Goal: Transaction & Acquisition: Subscribe to service/newsletter

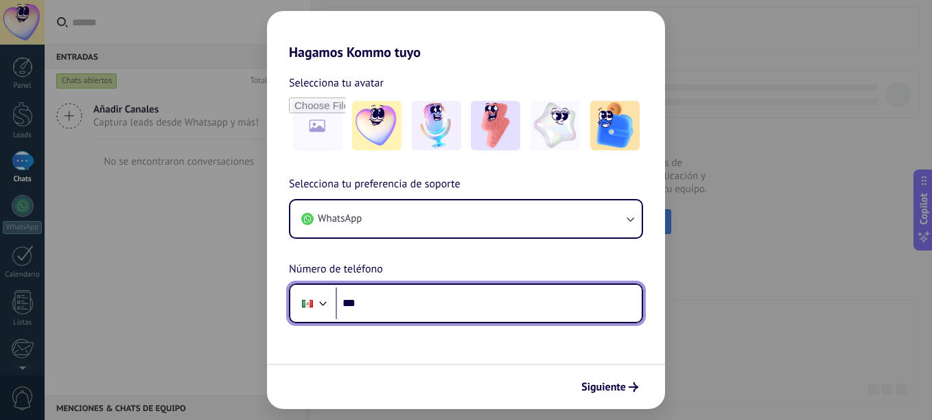
click at [384, 298] on input "***" at bounding box center [489, 304] width 306 height 32
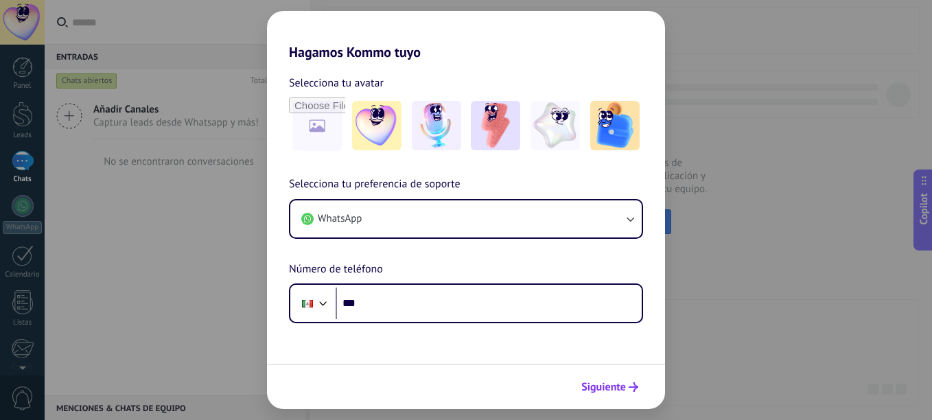
click at [612, 385] on span "Siguiente" at bounding box center [603, 387] width 45 height 10
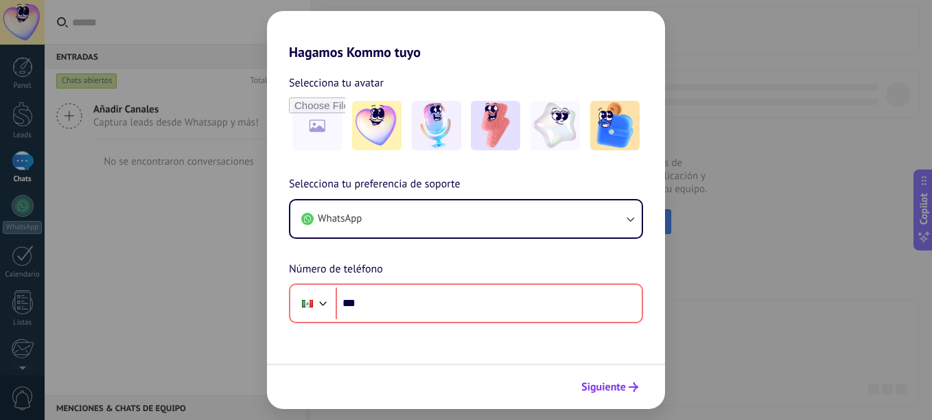
click at [611, 384] on span "Siguiente" at bounding box center [603, 387] width 45 height 10
click at [702, 371] on div "Hagamos Kommo tuyo Selecciona tu avatar Selecciona tu preferencia de soporte Wh…" at bounding box center [466, 210] width 932 height 420
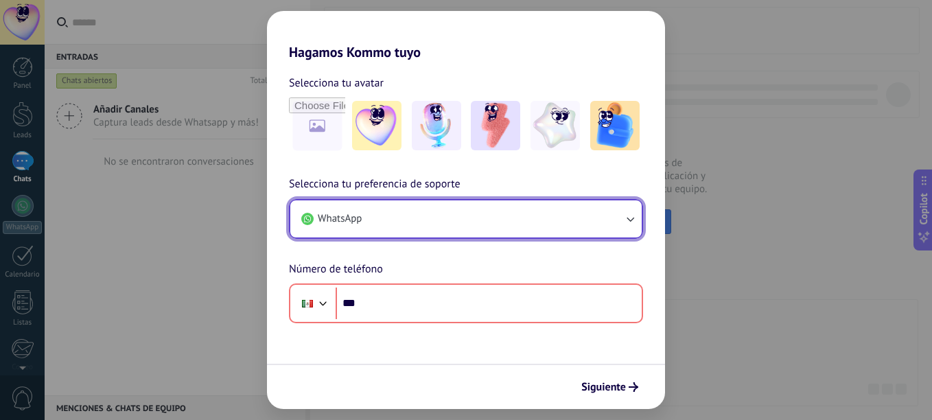
click at [634, 218] on icon "button" at bounding box center [630, 219] width 14 height 14
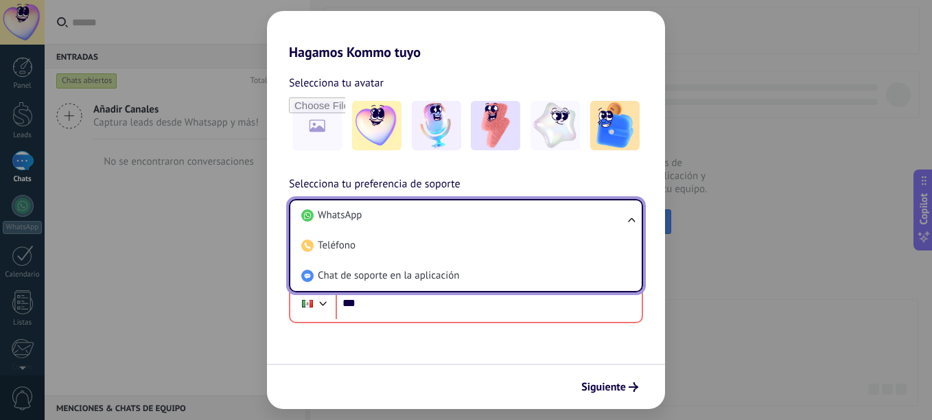
click at [634, 218] on ul "WhatsApp Teléfono Chat de soporte en la aplicación" at bounding box center [466, 245] width 354 height 93
click at [712, 248] on div "Hagamos Kommo tuyo Selecciona tu avatar Selecciona tu preferencia de soporte Wh…" at bounding box center [466, 210] width 932 height 420
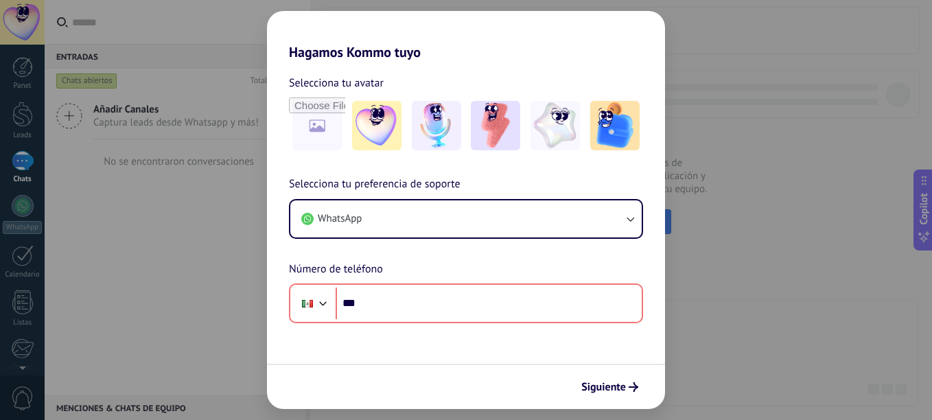
click at [712, 248] on div "Hagamos Kommo tuyo Selecciona tu avatar Selecciona tu preferencia de soporte Wh…" at bounding box center [466, 210] width 932 height 420
click at [152, 325] on div "Hagamos Kommo tuyo Selecciona tu avatar Selecciona tu preferencia de soporte Wh…" at bounding box center [466, 210] width 932 height 420
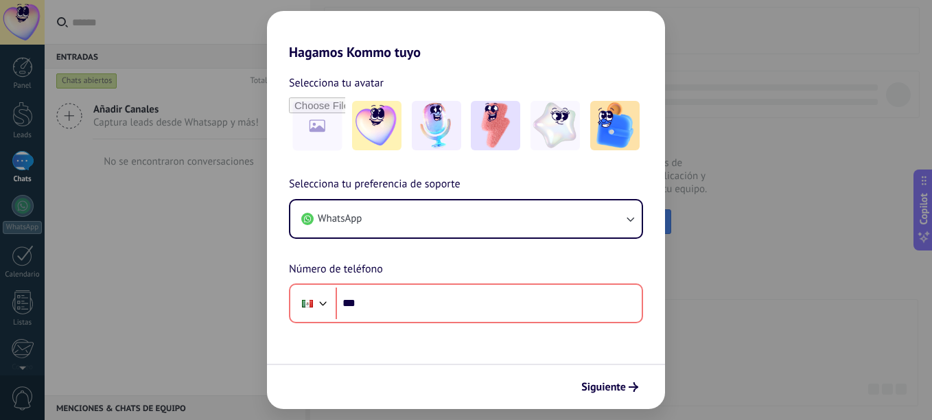
click at [33, 66] on div "Hagamos Kommo tuyo Selecciona tu avatar Selecciona tu preferencia de soporte Wh…" at bounding box center [466, 210] width 932 height 420
click at [20, 108] on div "Hagamos Kommo tuyo Selecciona tu avatar Selecciona tu preferencia de soporte Wh…" at bounding box center [466, 210] width 932 height 420
click at [16, 78] on div "Hagamos Kommo tuyo Selecciona tu avatar Selecciona tu preferencia de soporte Wh…" at bounding box center [466, 210] width 932 height 420
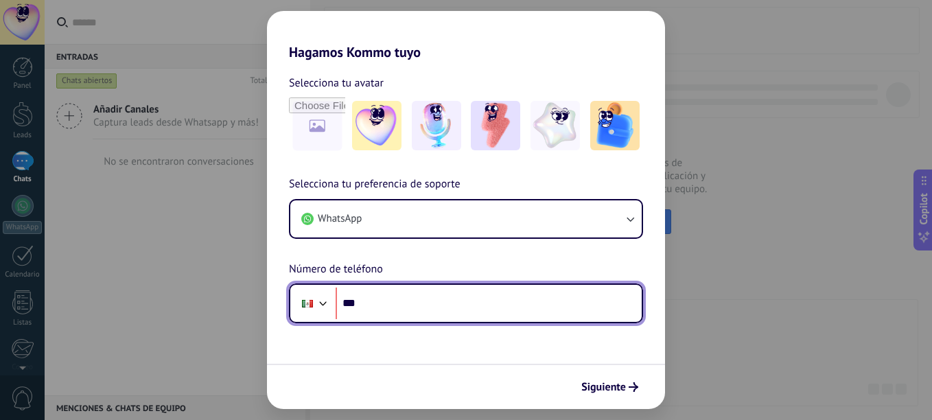
click at [432, 299] on input "***" at bounding box center [489, 304] width 306 height 32
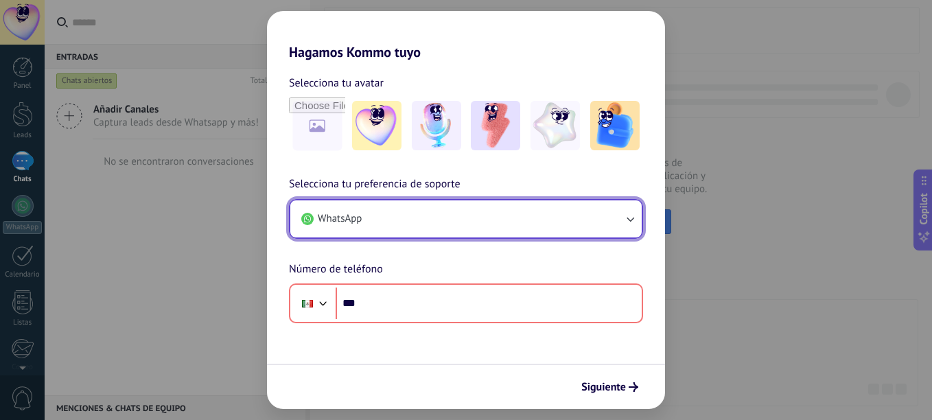
click at [435, 201] on button "WhatsApp" at bounding box center [465, 218] width 351 height 37
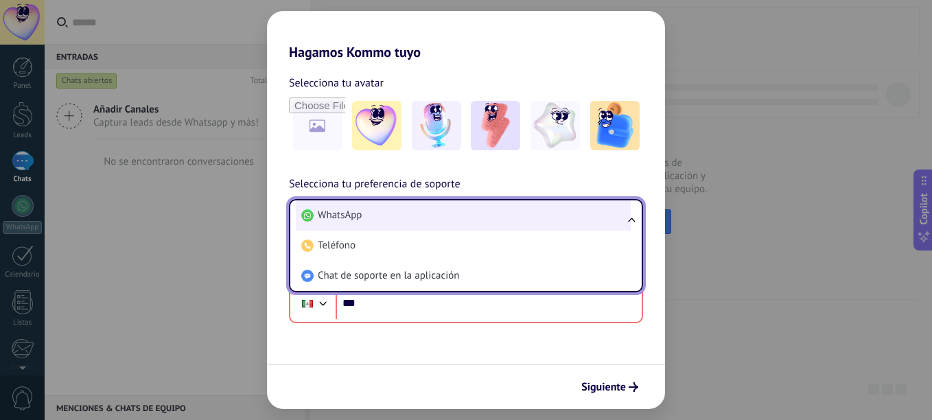
click at [409, 216] on li "WhatsApp" at bounding box center [463, 215] width 335 height 30
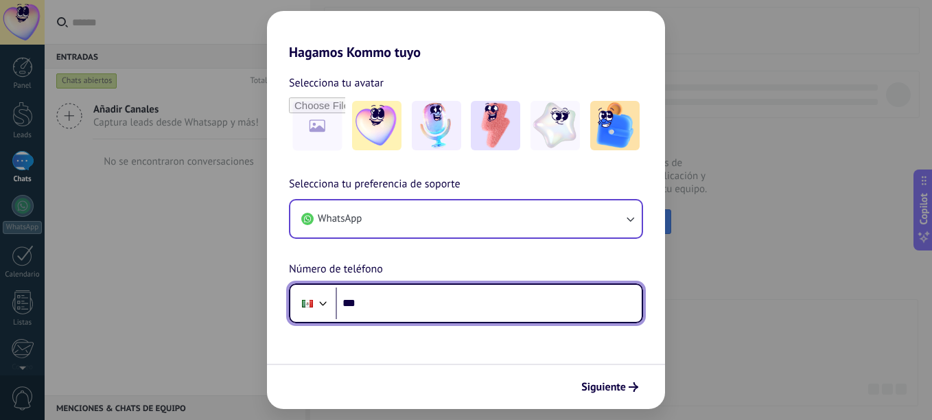
click at [421, 312] on input "***" at bounding box center [489, 304] width 306 height 32
type input "**********"
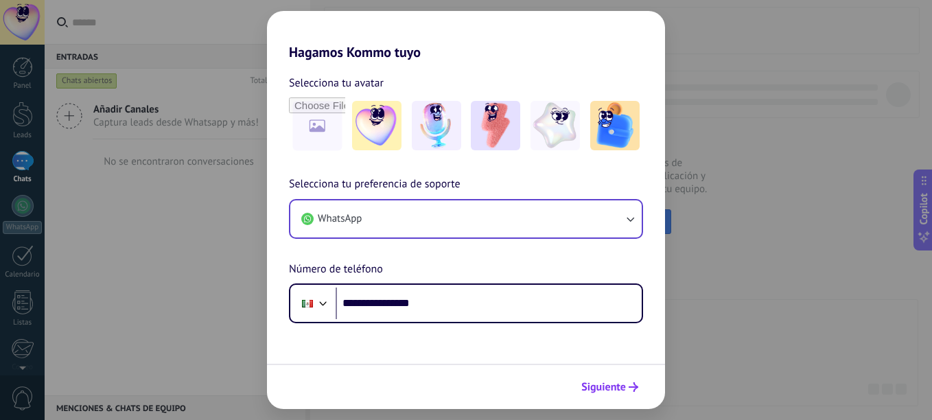
click at [609, 384] on span "Siguiente" at bounding box center [603, 387] width 45 height 10
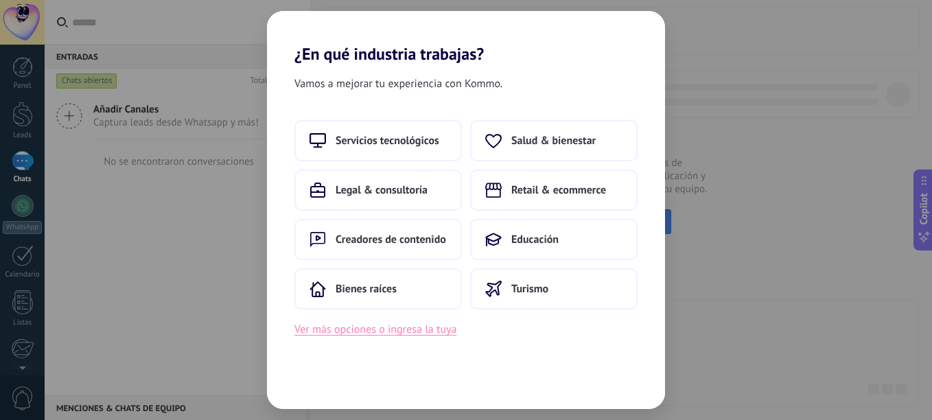
click at [403, 327] on button "Ver más opciones o ingresa la tuya" at bounding box center [375, 329] width 162 height 18
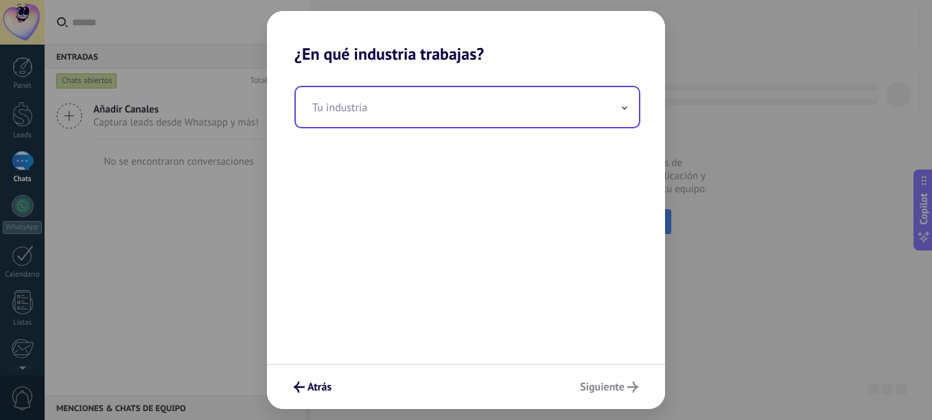
click at [624, 113] on span at bounding box center [624, 107] width 7 height 13
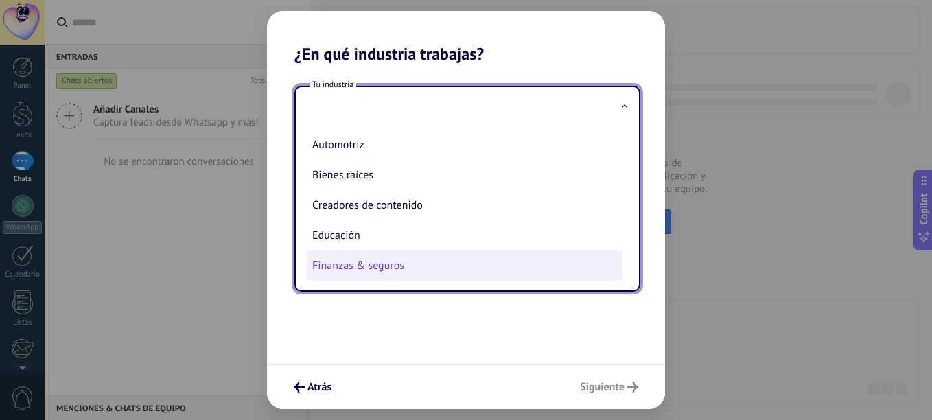
click at [380, 270] on li "Finanzas & seguros" at bounding box center [465, 265] width 316 height 30
type input "**********"
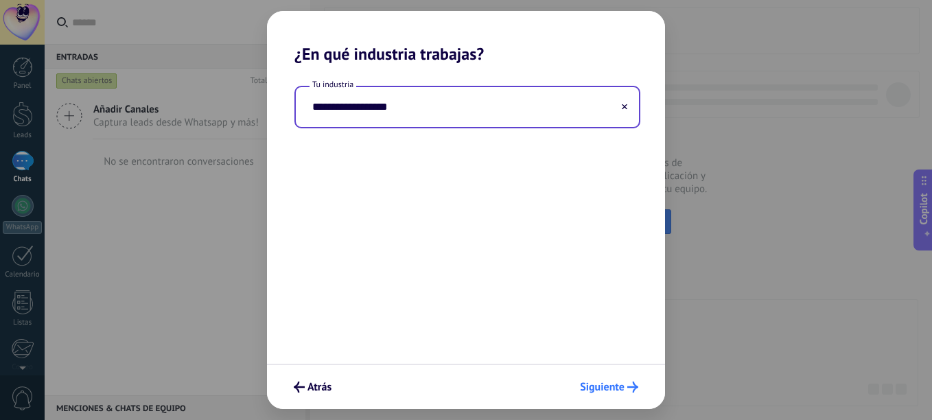
click at [623, 388] on span "Siguiente" at bounding box center [602, 387] width 45 height 10
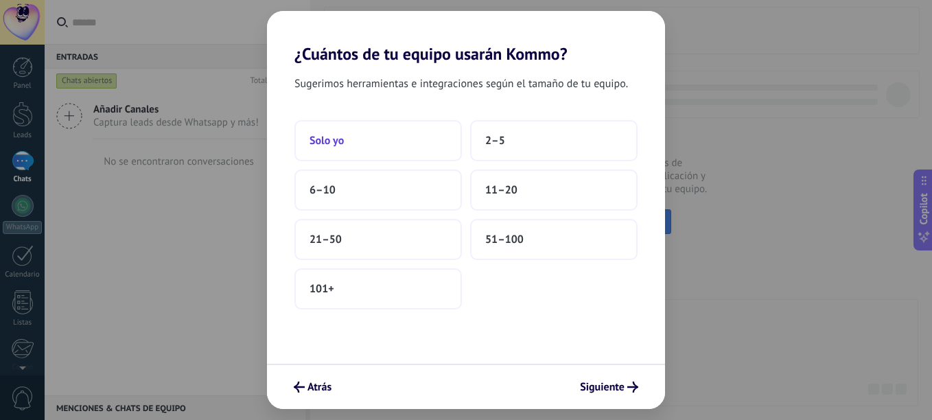
click at [392, 145] on button "Solo yo" at bounding box center [377, 140] width 167 height 41
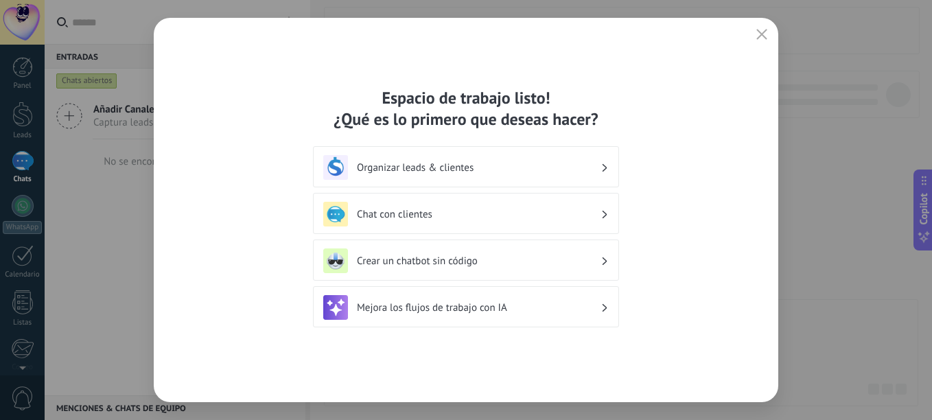
click at [593, 305] on h3 "Mejora los flujos de trabajo con IA" at bounding box center [479, 307] width 244 height 13
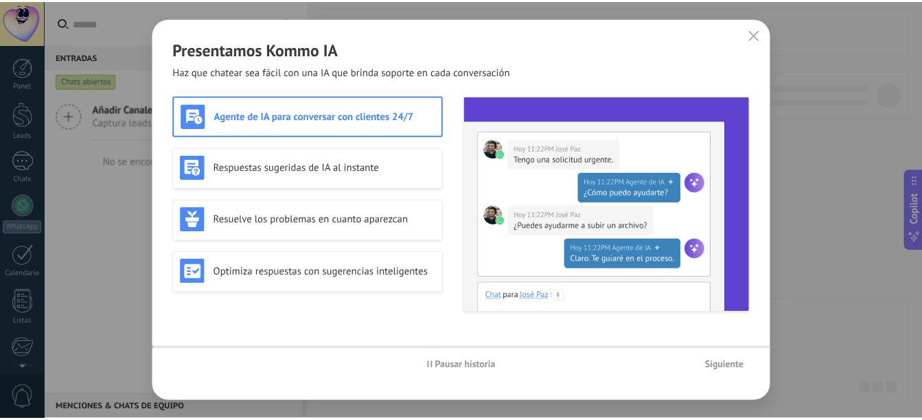
scroll to position [151, 0]
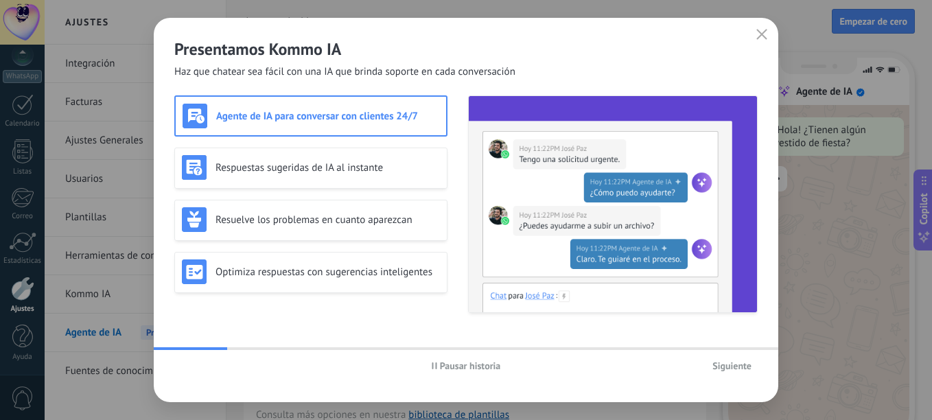
click at [732, 366] on span "Siguiente" at bounding box center [731, 366] width 39 height 10
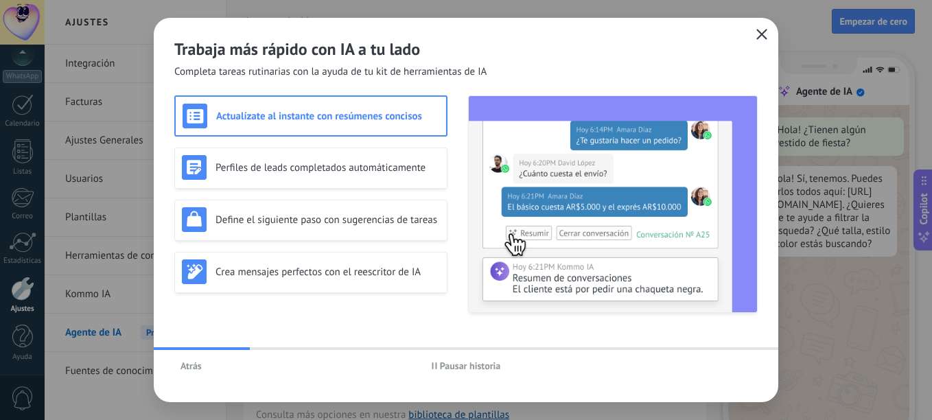
click at [757, 35] on icon "button" at bounding box center [761, 34] width 11 height 11
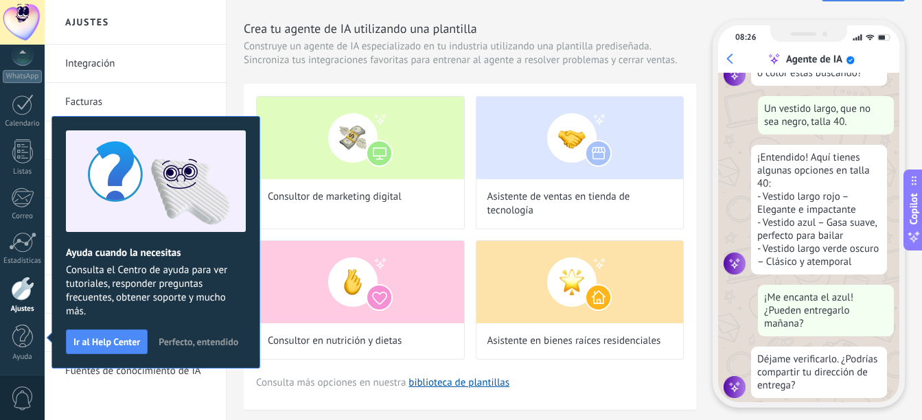
scroll to position [165, 0]
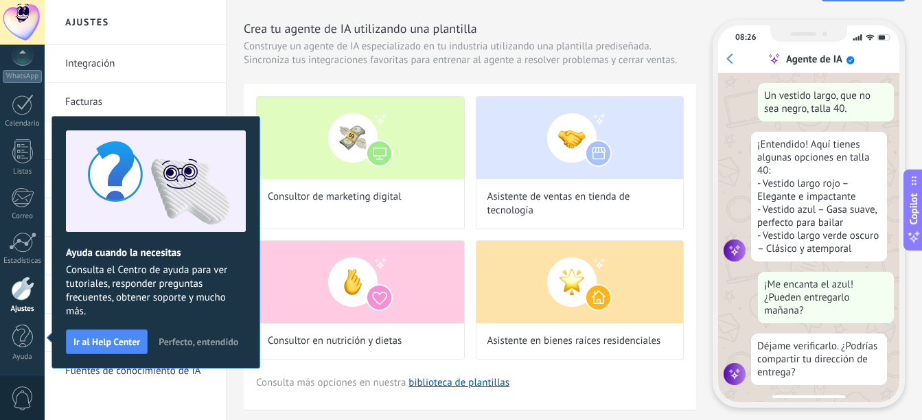
click at [218, 335] on button "Perfecto, entendido" at bounding box center [198, 341] width 92 height 21
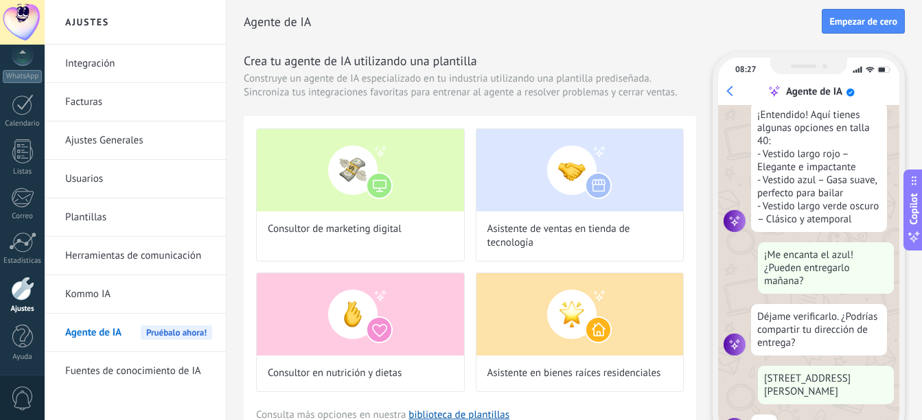
scroll to position [249, 0]
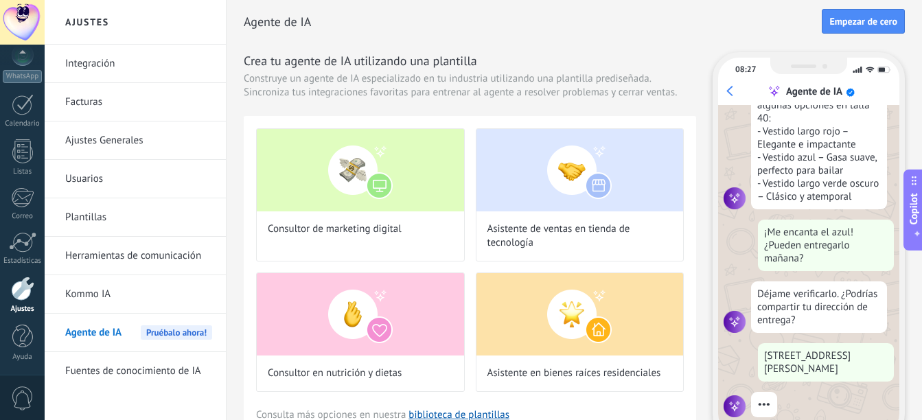
click at [89, 72] on link "Integración" at bounding box center [138, 64] width 147 height 38
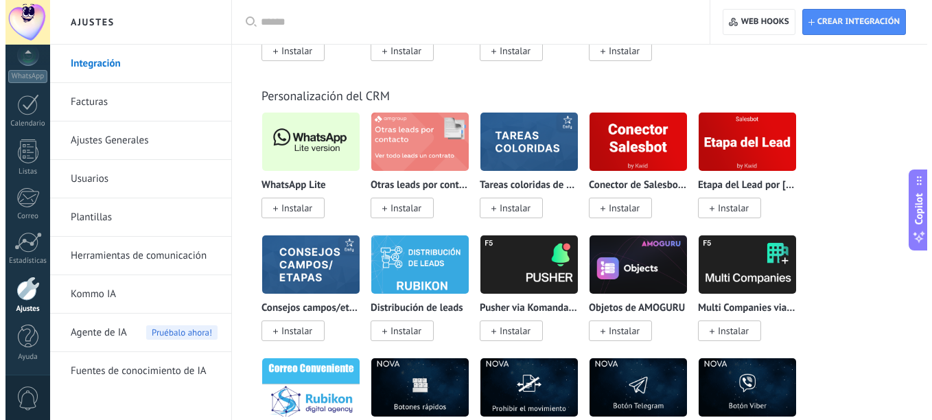
scroll to position [3401, 0]
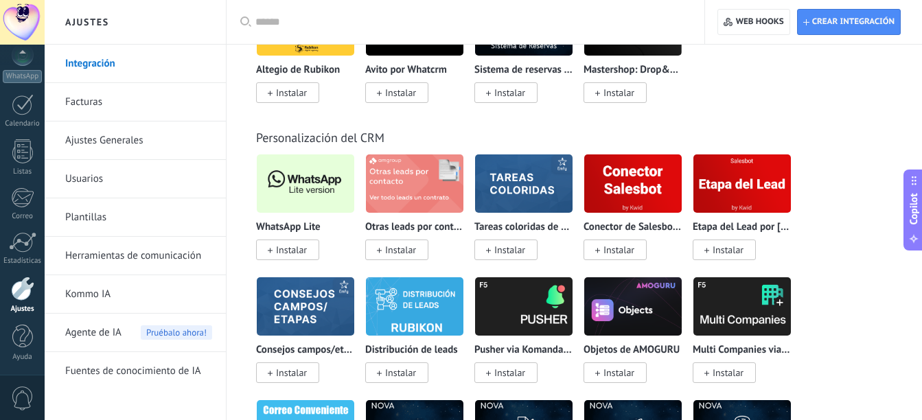
click at [295, 180] on img at bounding box center [305, 183] width 97 height 67
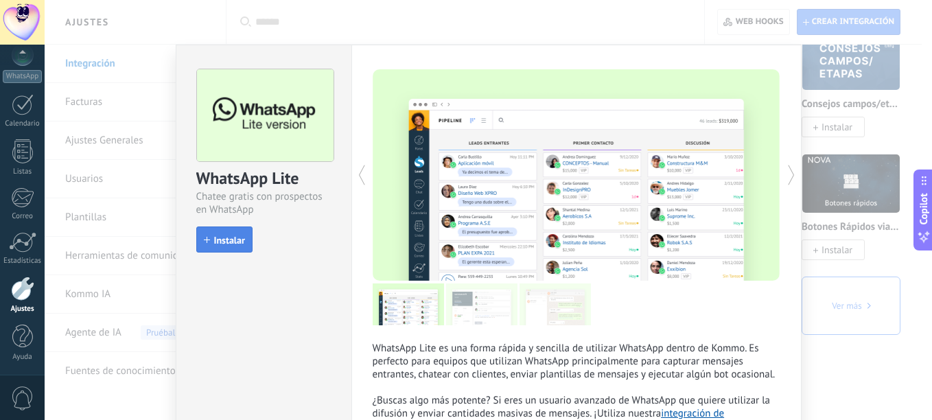
click at [229, 238] on span "Instalar" at bounding box center [229, 240] width 31 height 10
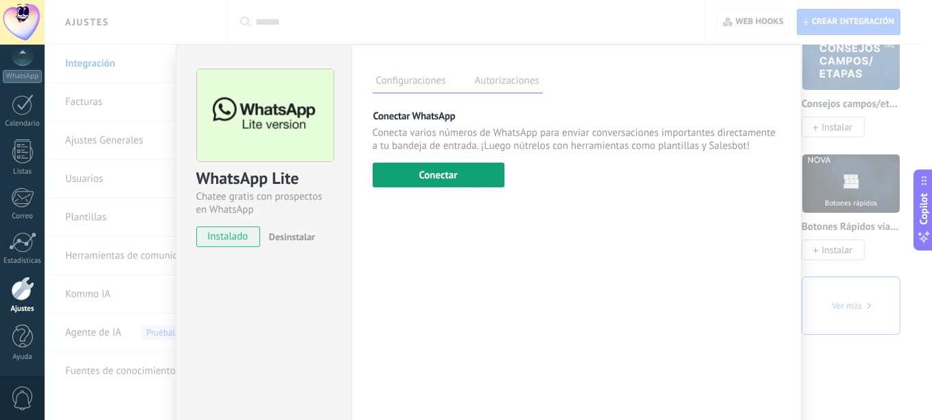
click at [434, 167] on button "Conectar" at bounding box center [439, 175] width 132 height 25
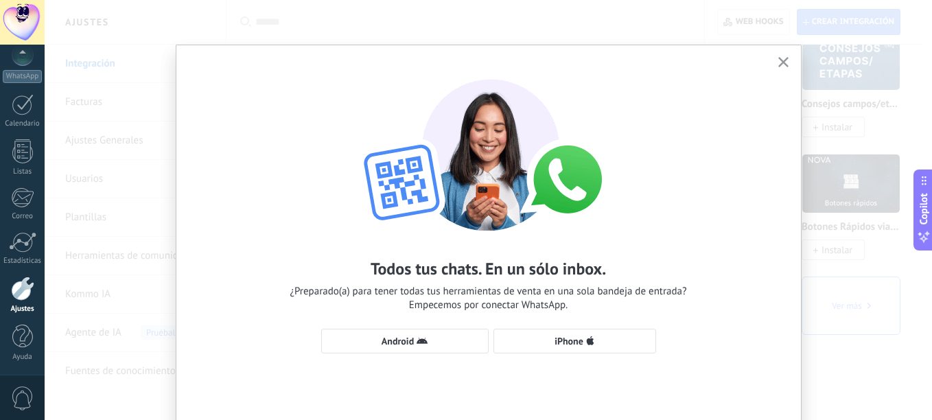
scroll to position [54, 0]
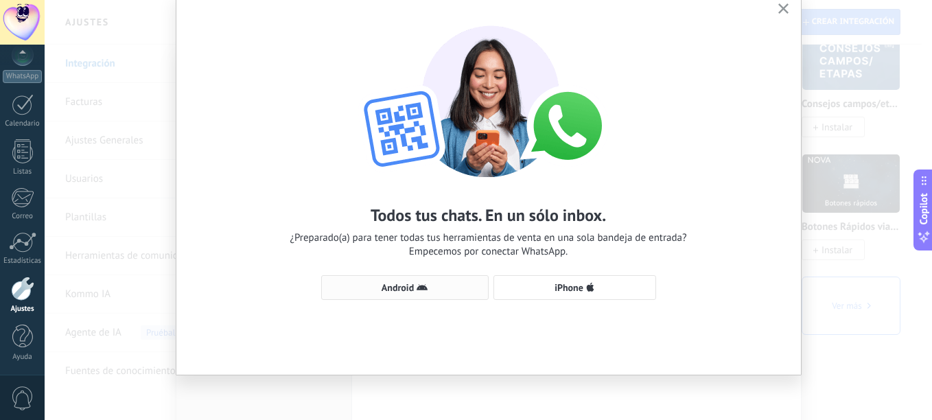
click at [432, 286] on span "Android" at bounding box center [405, 287] width 152 height 11
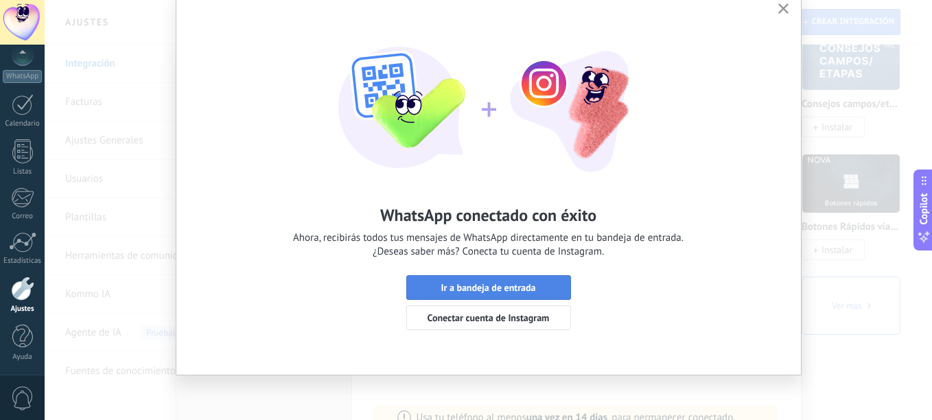
click at [508, 286] on span "Ir a bandeja de entrada" at bounding box center [488, 288] width 95 height 10
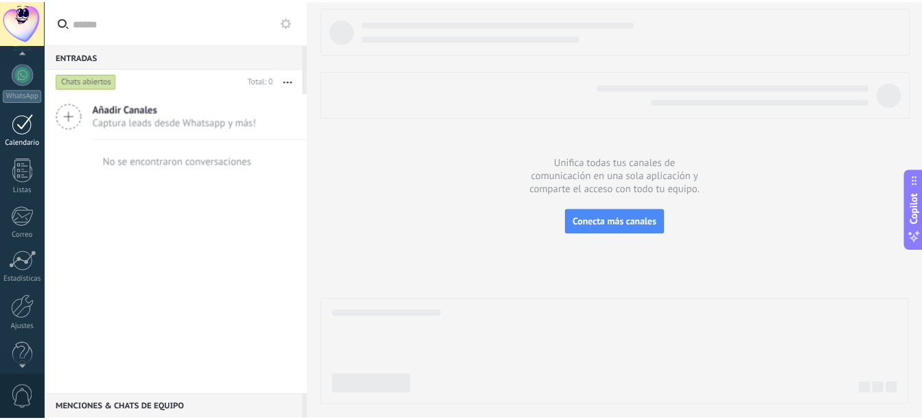
scroll to position [151, 0]
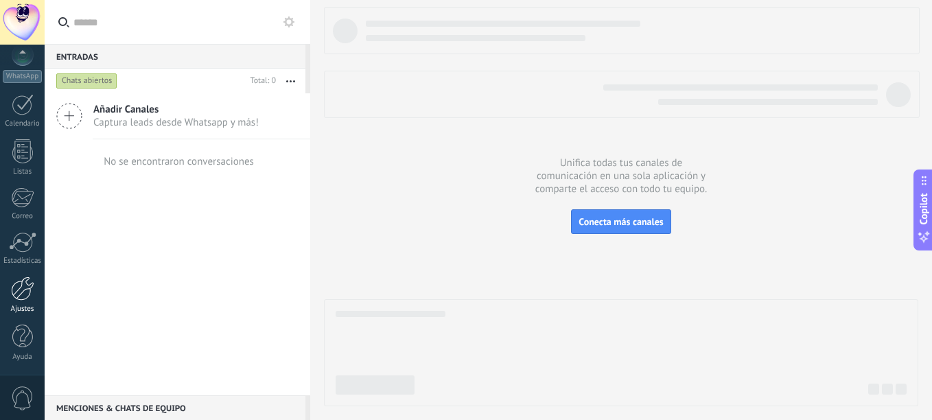
click at [19, 291] on div at bounding box center [22, 289] width 23 height 24
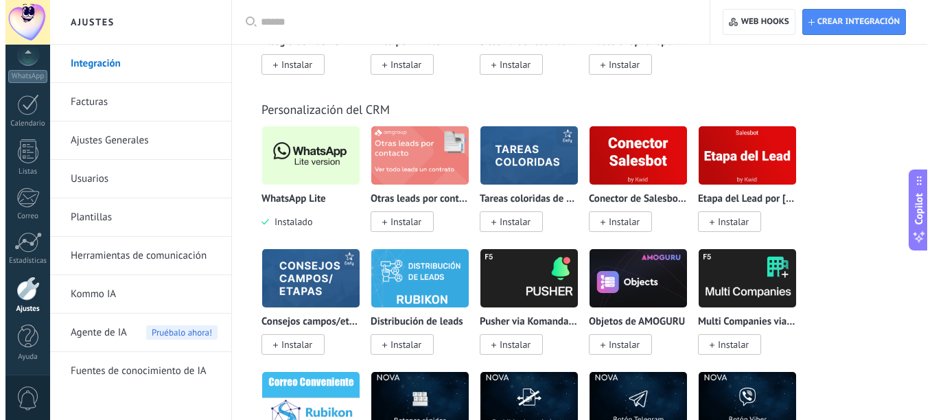
scroll to position [3428, 0]
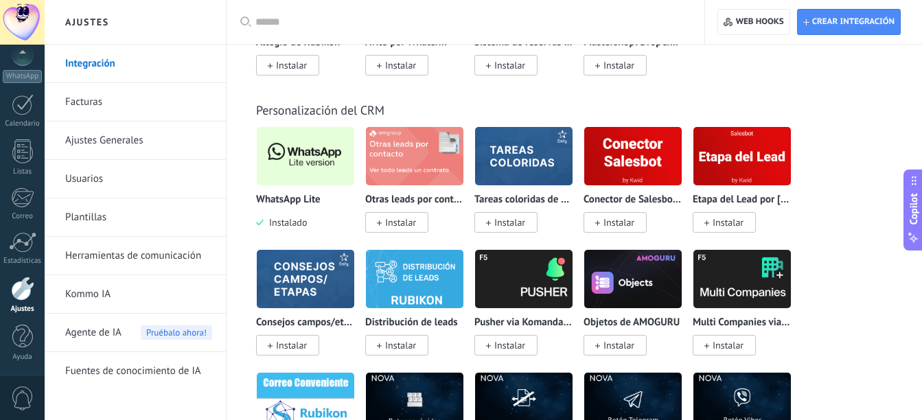
click at [302, 156] on img at bounding box center [305, 156] width 97 height 67
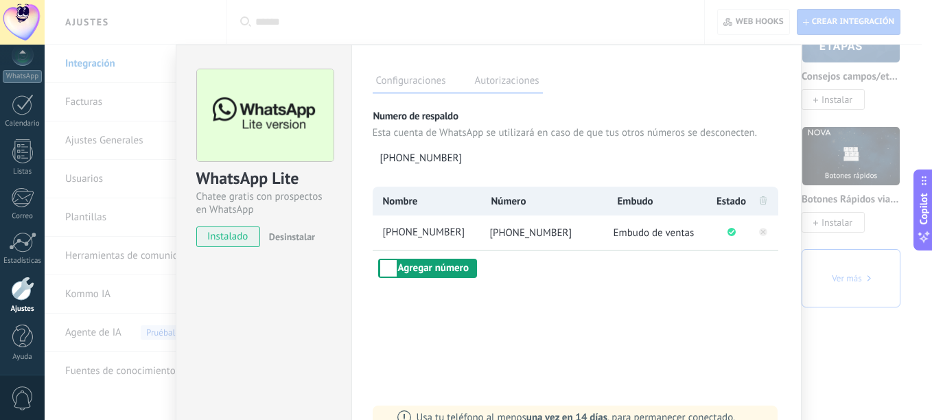
click at [423, 268] on button "Agregar número" at bounding box center [427, 268] width 99 height 19
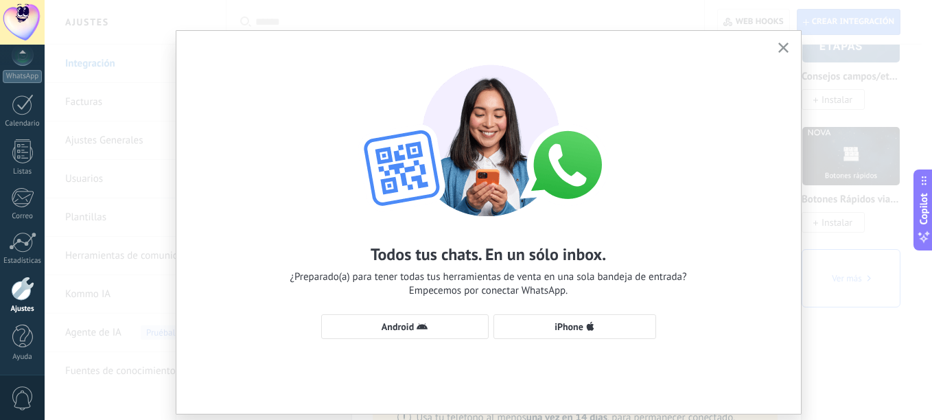
scroll to position [16, 0]
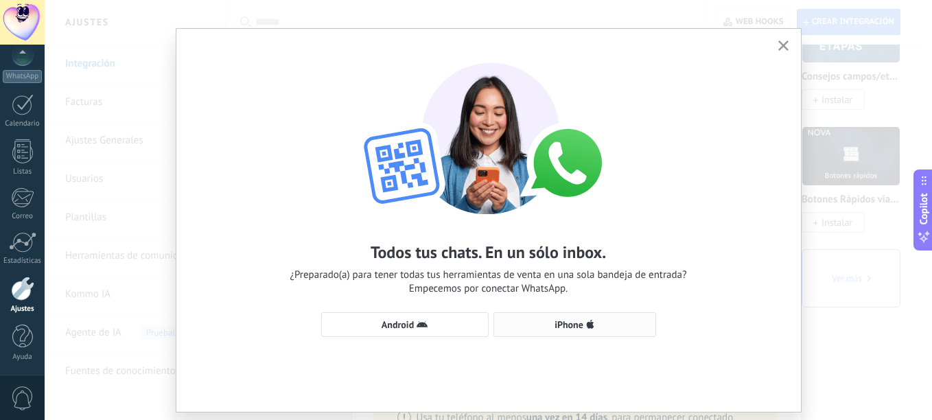
click at [565, 329] on span "iPhone" at bounding box center [569, 325] width 29 height 10
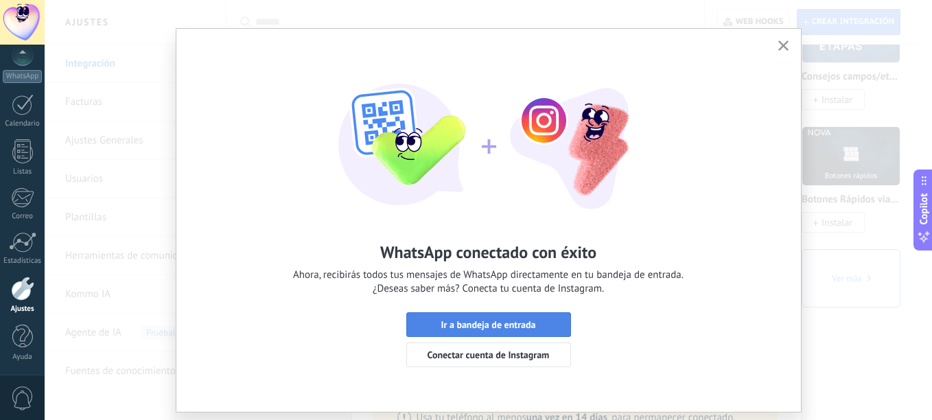
click at [507, 322] on span "Ir a bandeja de entrada" at bounding box center [488, 325] width 95 height 10
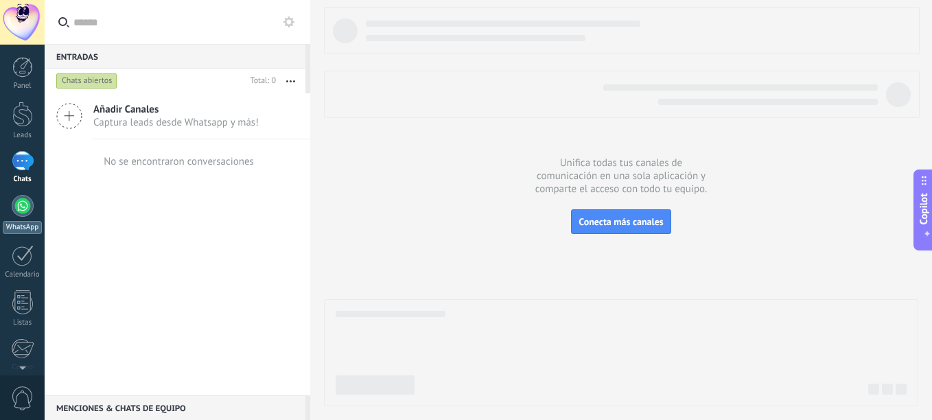
click at [16, 204] on div at bounding box center [23, 206] width 22 height 22
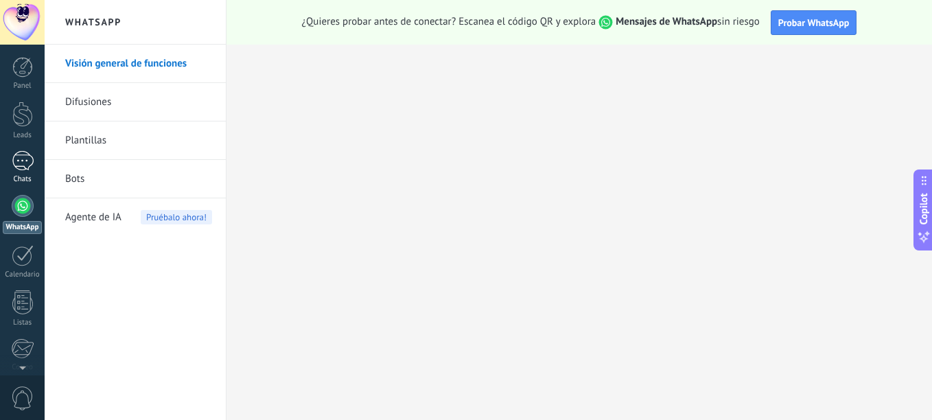
click at [23, 165] on div at bounding box center [23, 161] width 22 height 20
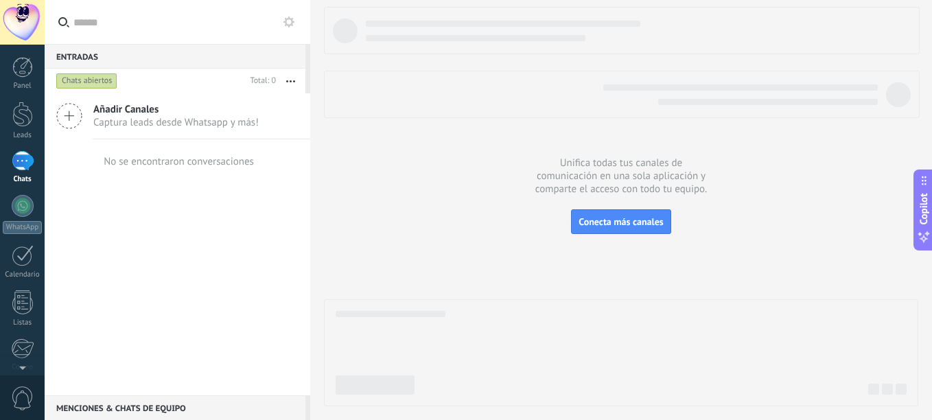
click at [96, 85] on div "Chats abiertos" at bounding box center [86, 81] width 61 height 16
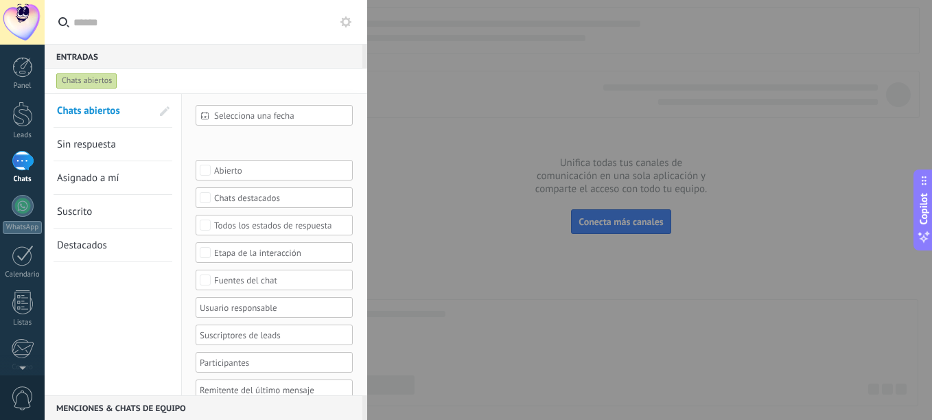
click at [88, 106] on span "Chats abiertos" at bounding box center [88, 110] width 63 height 13
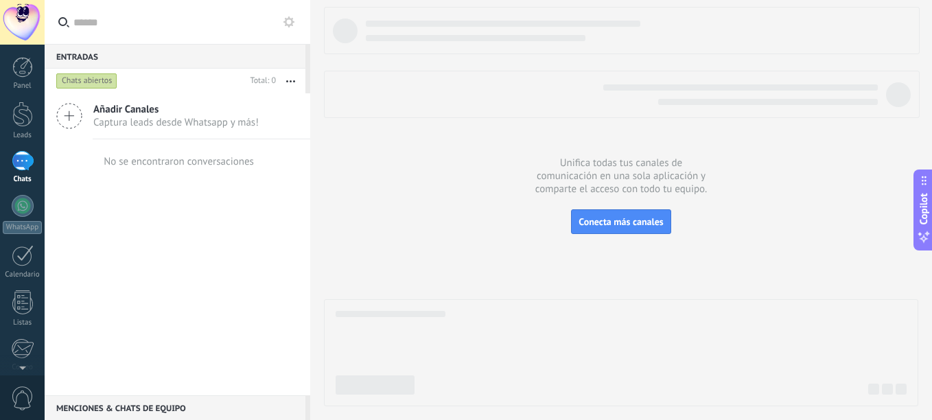
click at [145, 109] on span "Añadir Canales" at bounding box center [175, 109] width 165 height 13
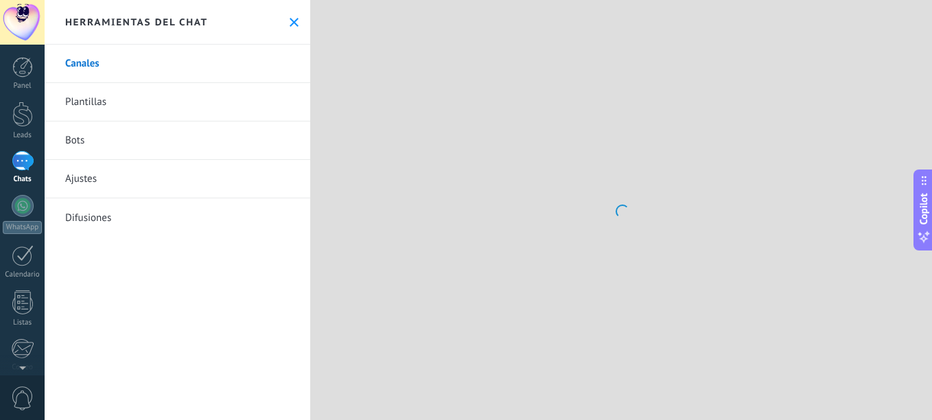
click at [84, 82] on link "Canales" at bounding box center [178, 64] width 266 height 38
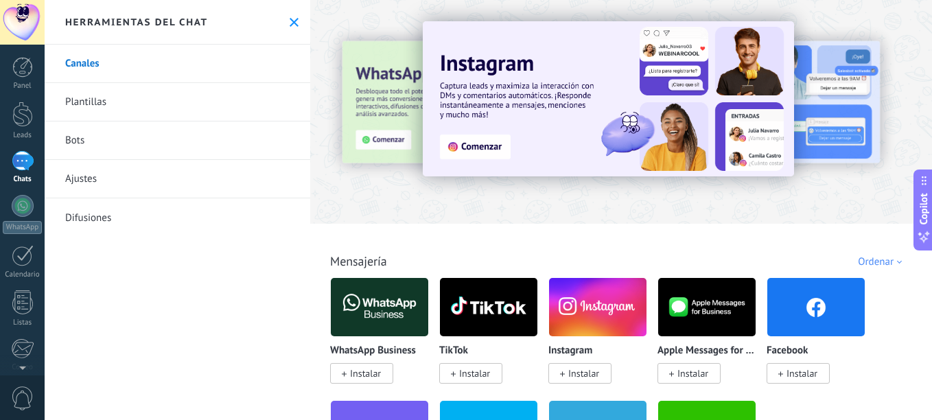
click at [23, 164] on div at bounding box center [23, 161] width 22 height 20
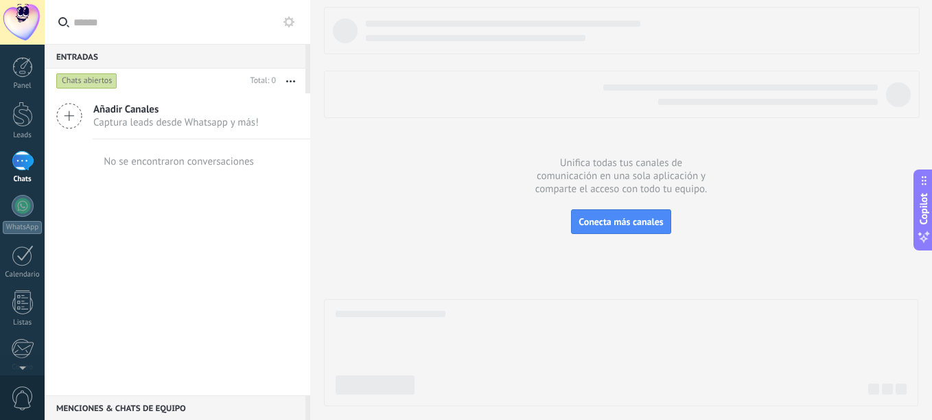
click at [76, 78] on div "Chats abiertos" at bounding box center [86, 81] width 61 height 16
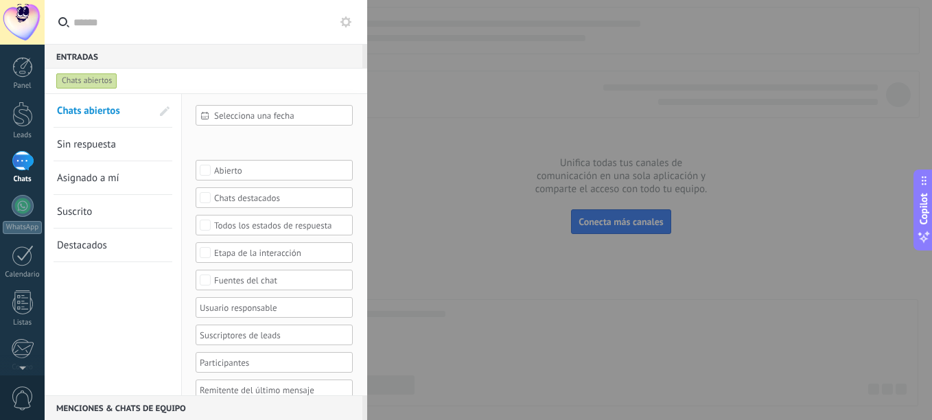
scroll to position [29, 0]
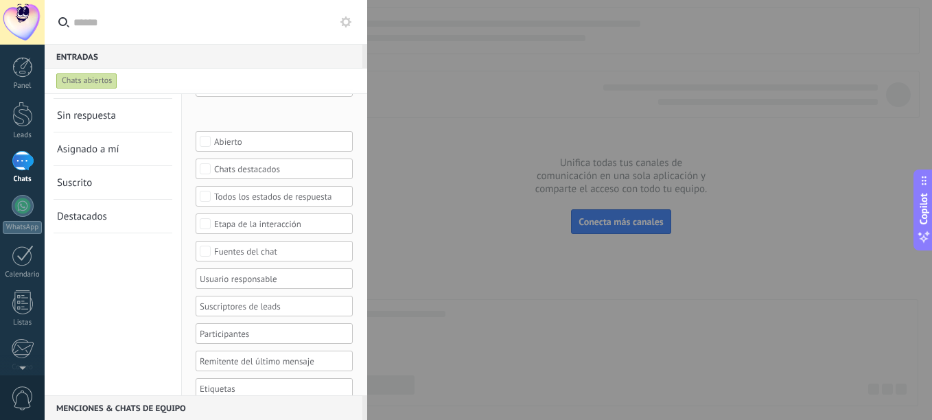
click at [23, 160] on div at bounding box center [23, 161] width 22 height 20
click at [15, 154] on div at bounding box center [23, 161] width 22 height 20
click at [17, 205] on div at bounding box center [23, 206] width 22 height 22
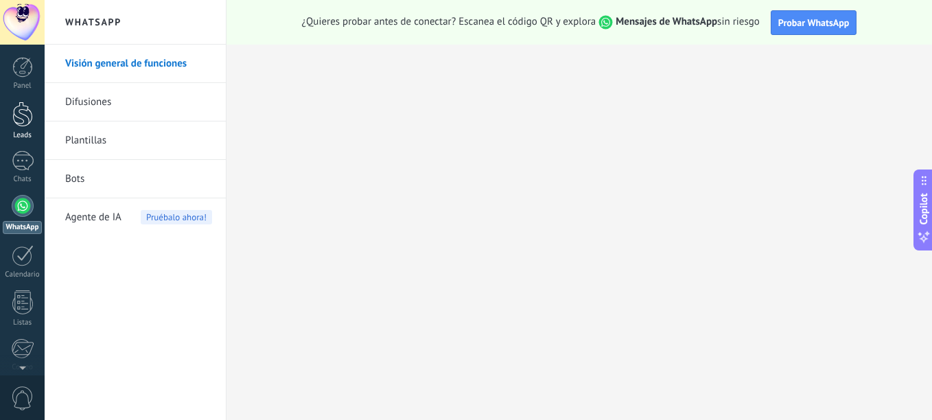
click at [27, 110] on div at bounding box center [22, 114] width 21 height 25
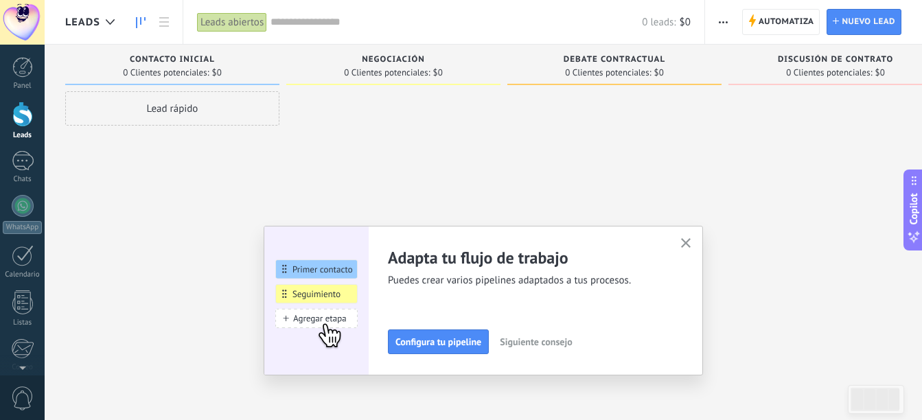
click at [689, 240] on icon "button" at bounding box center [686, 243] width 10 height 10
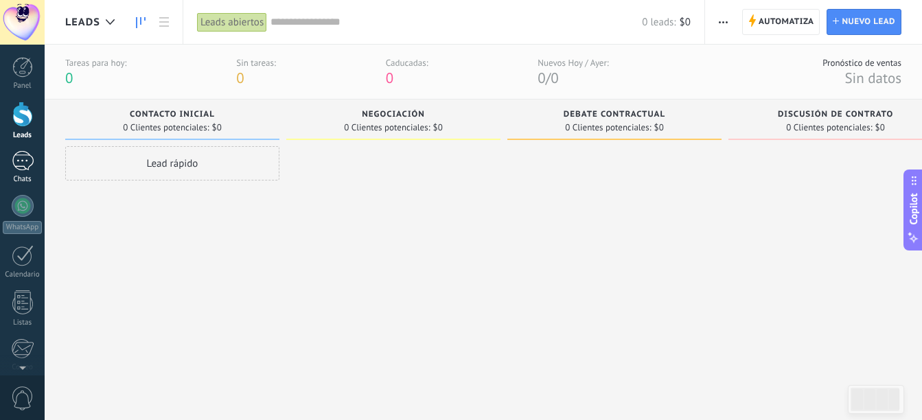
click at [26, 171] on link "Chats" at bounding box center [22, 167] width 45 height 33
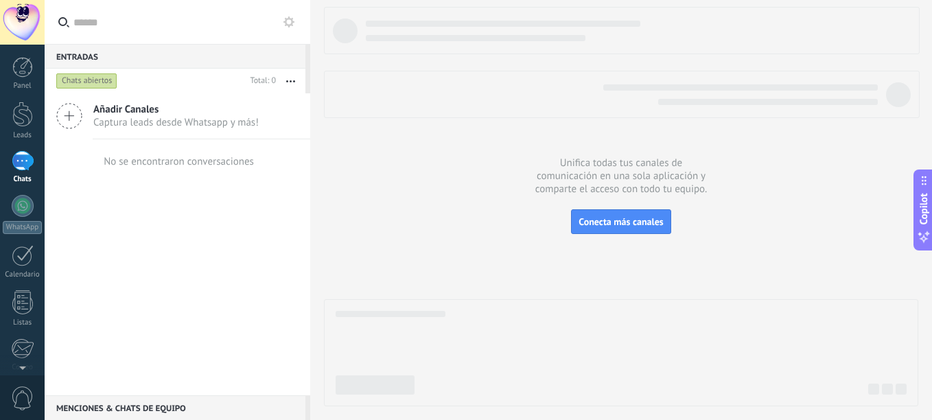
click at [110, 408] on div "Menciones & Chats de equipo 0" at bounding box center [175, 407] width 261 height 25
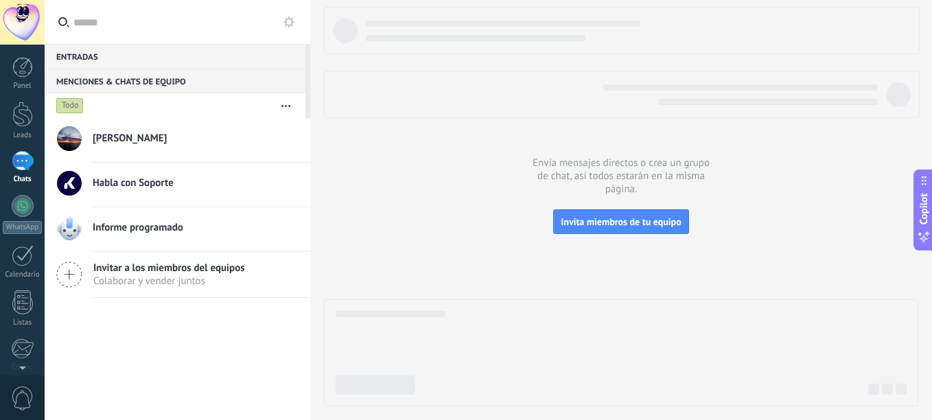
click at [116, 130] on div "[PERSON_NAME]" at bounding box center [202, 140] width 218 height 30
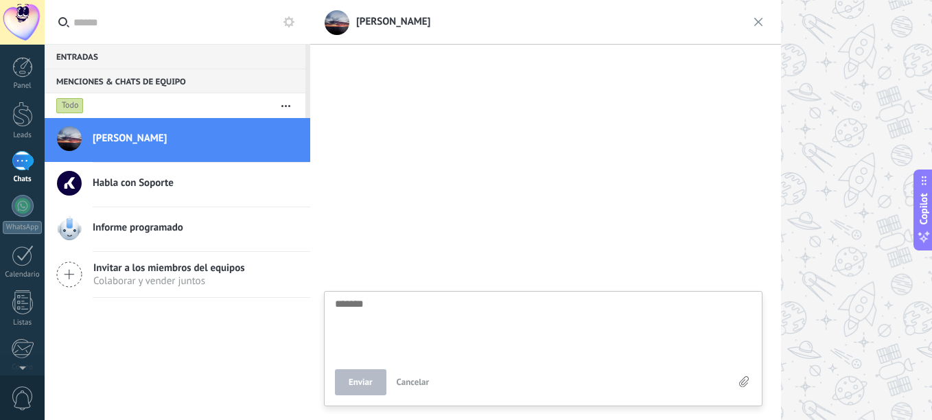
type textarea "*"
type textarea "**"
type textarea "***"
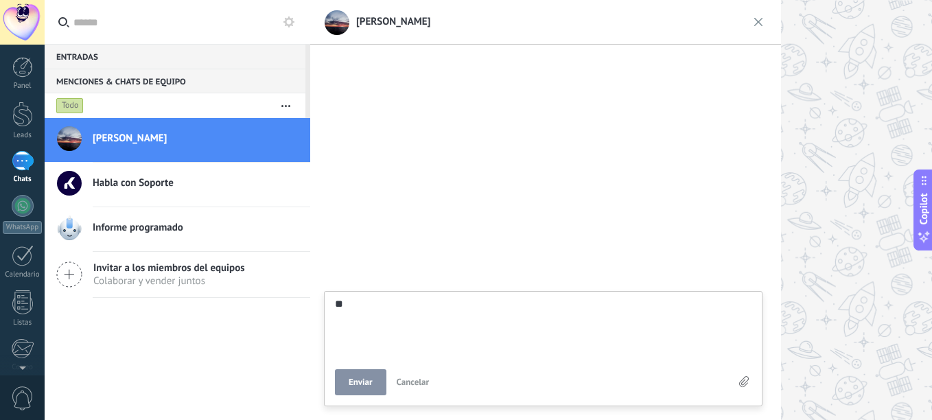
type textarea "***"
type textarea "****"
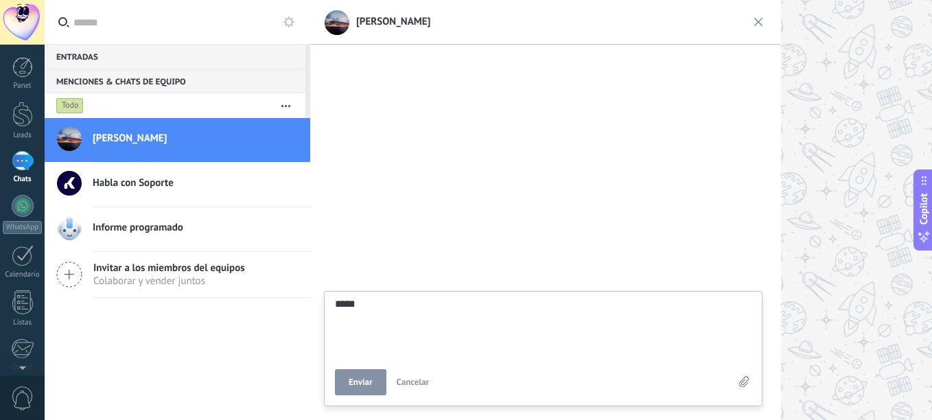
type textarea "****"
click at [357, 386] on span "Enviar" at bounding box center [361, 382] width 24 height 10
type textarea "*******"
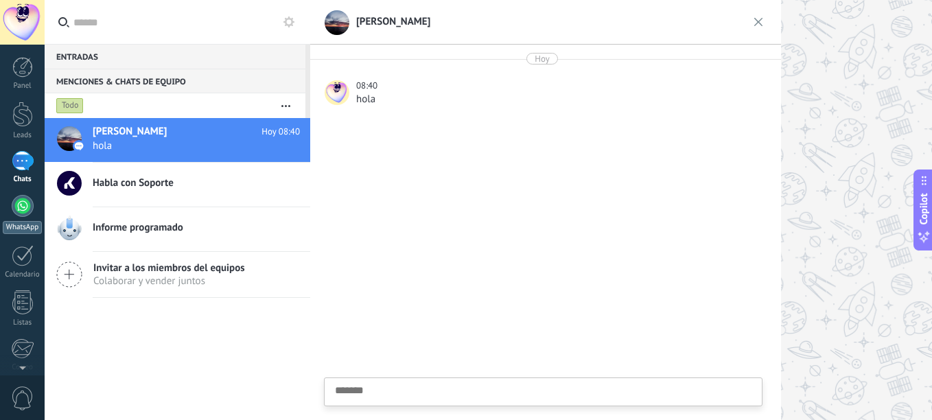
click at [16, 208] on div at bounding box center [23, 206] width 22 height 22
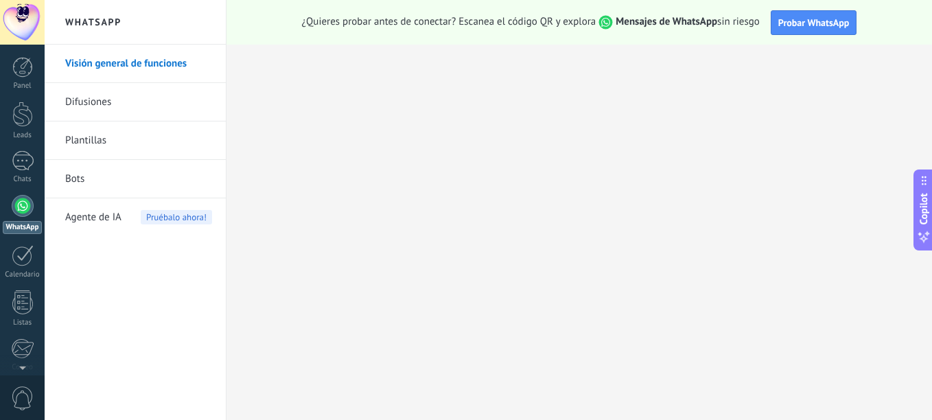
click at [119, 59] on link "Visión general de funciones" at bounding box center [138, 64] width 147 height 38
click at [93, 100] on link "Difusiones" at bounding box center [138, 102] width 147 height 38
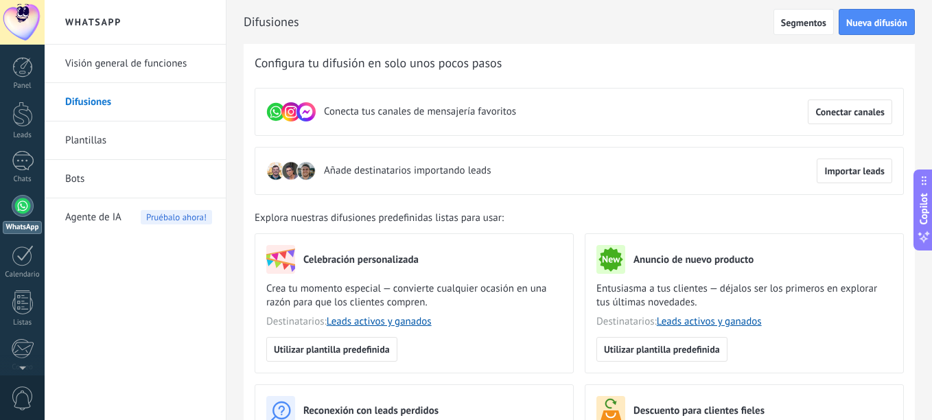
click at [100, 140] on link "Plantillas" at bounding box center [138, 140] width 147 height 38
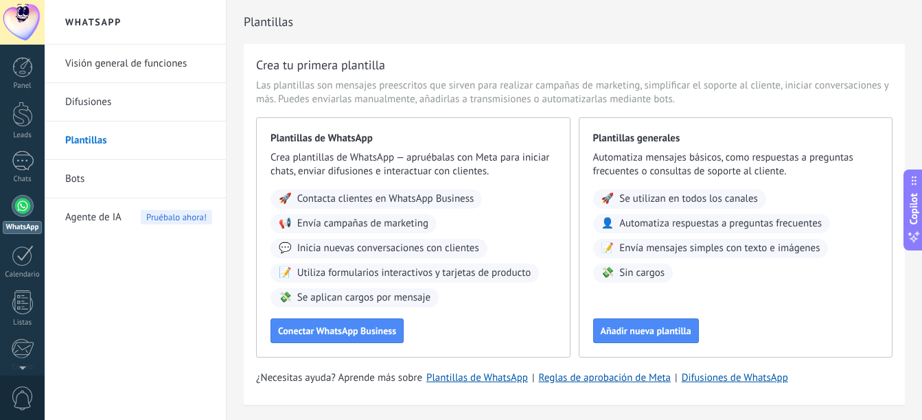
click at [89, 181] on link "Bots" at bounding box center [138, 179] width 147 height 38
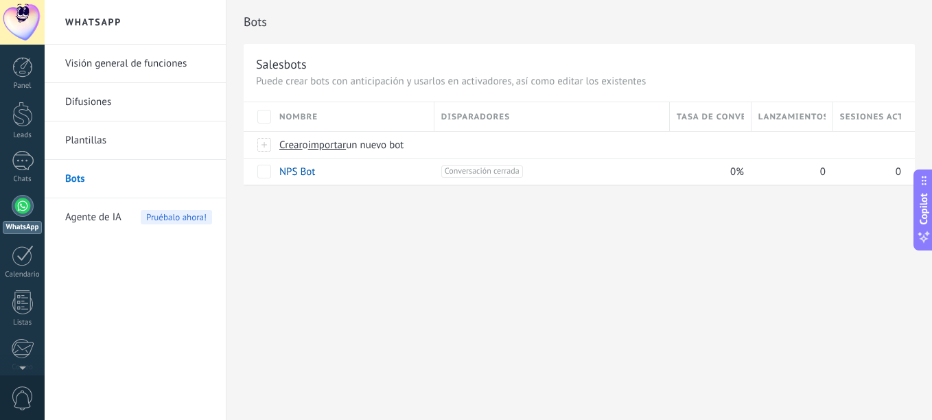
click at [83, 216] on span "Agente de IA" at bounding box center [93, 217] width 56 height 38
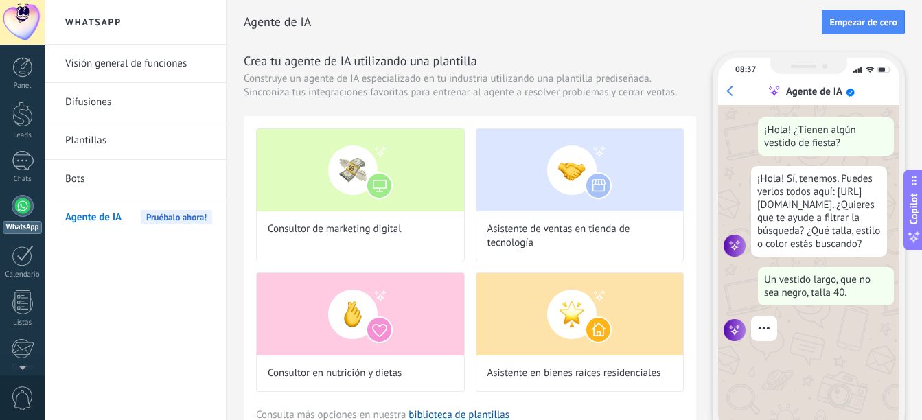
click at [26, 215] on div at bounding box center [23, 206] width 22 height 22
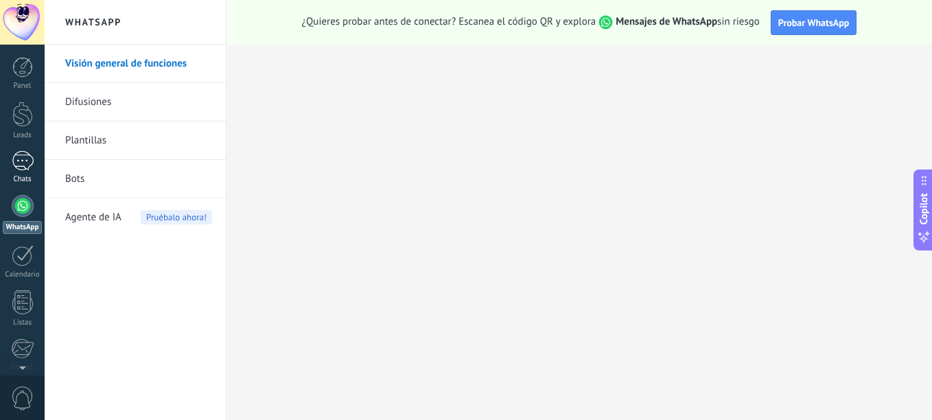
click at [24, 162] on div at bounding box center [23, 161] width 22 height 20
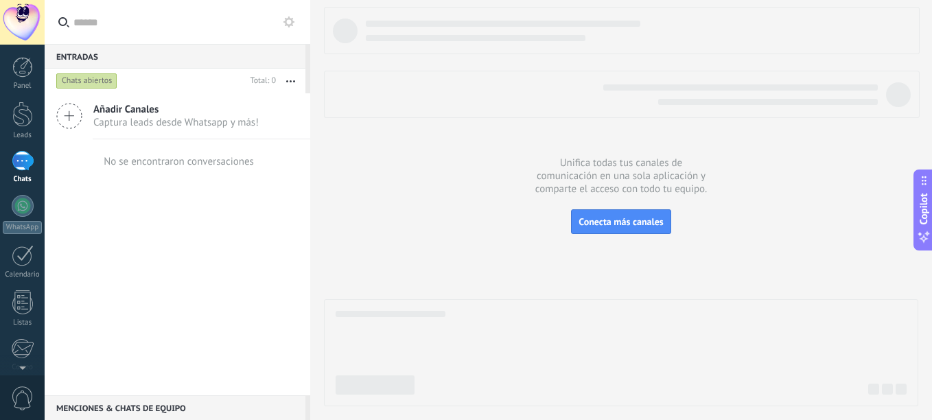
click at [294, 80] on button "button" at bounding box center [291, 81] width 30 height 25
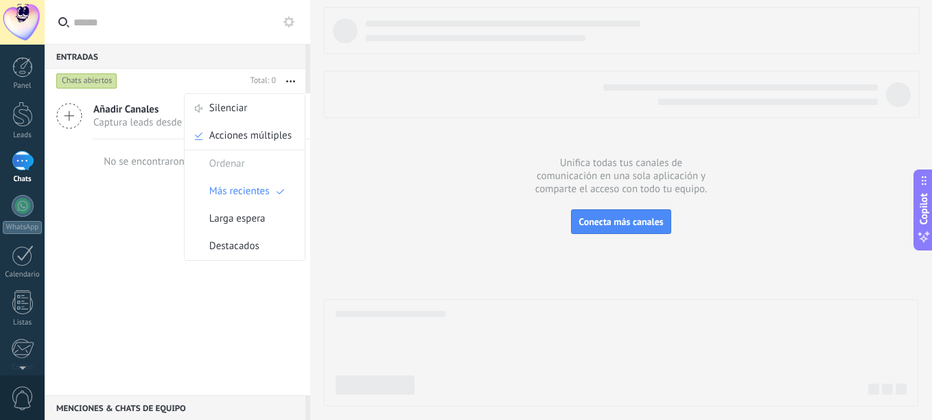
click at [336, 170] on div at bounding box center [621, 206] width 594 height 399
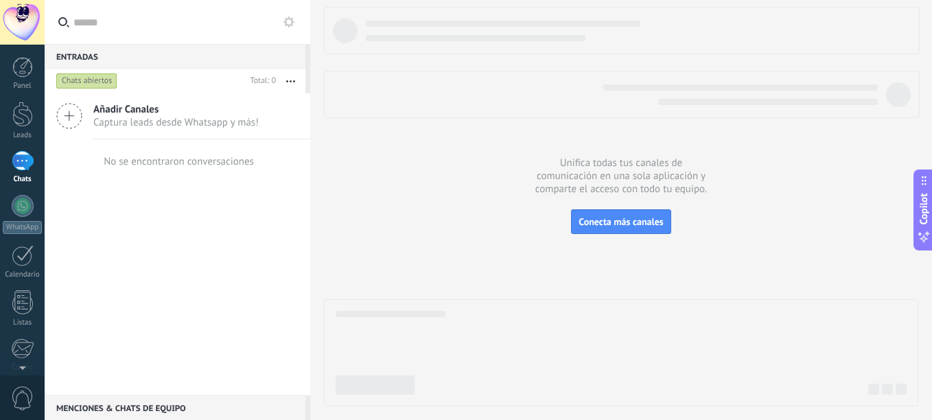
click at [290, 78] on button "button" at bounding box center [291, 81] width 30 height 25
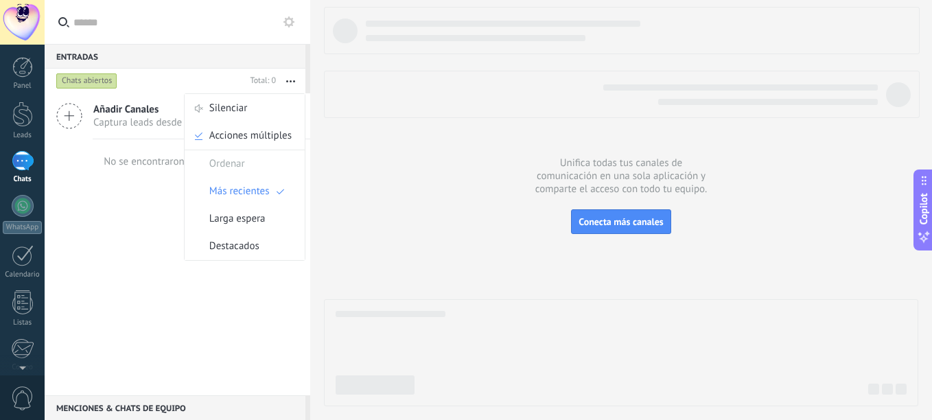
click at [108, 108] on span "Añadir Canales" at bounding box center [175, 109] width 165 height 13
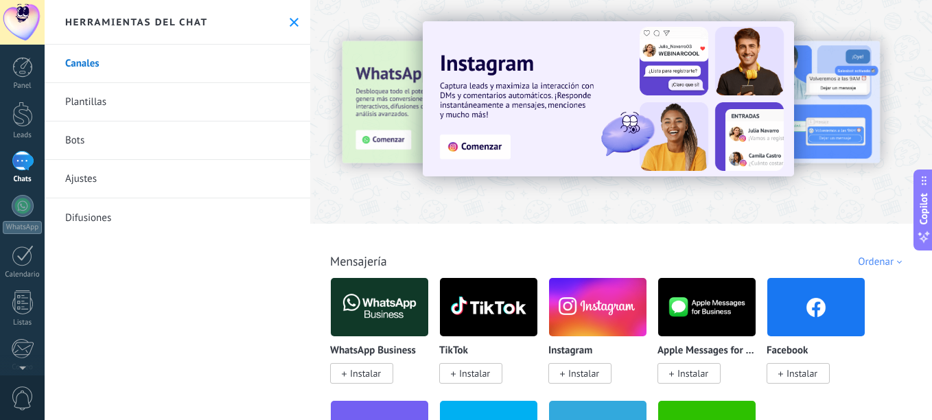
click at [102, 71] on link "Canales" at bounding box center [178, 64] width 266 height 38
click at [18, 156] on div at bounding box center [23, 161] width 22 height 20
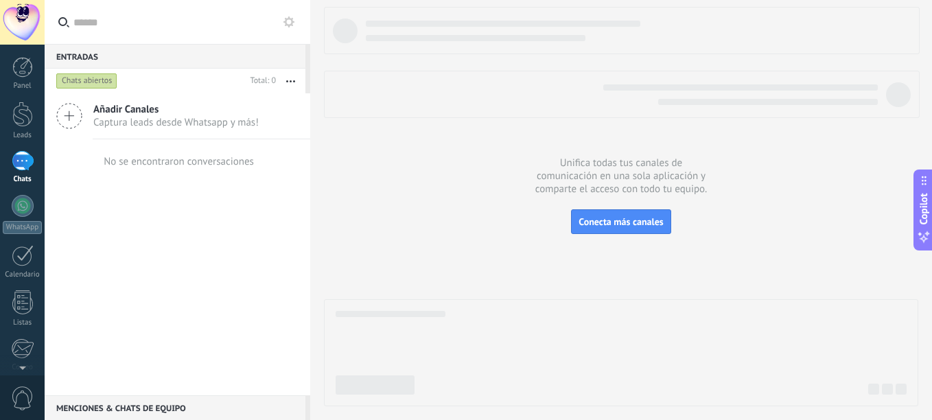
click at [85, 85] on div "Chats abiertos" at bounding box center [86, 81] width 61 height 16
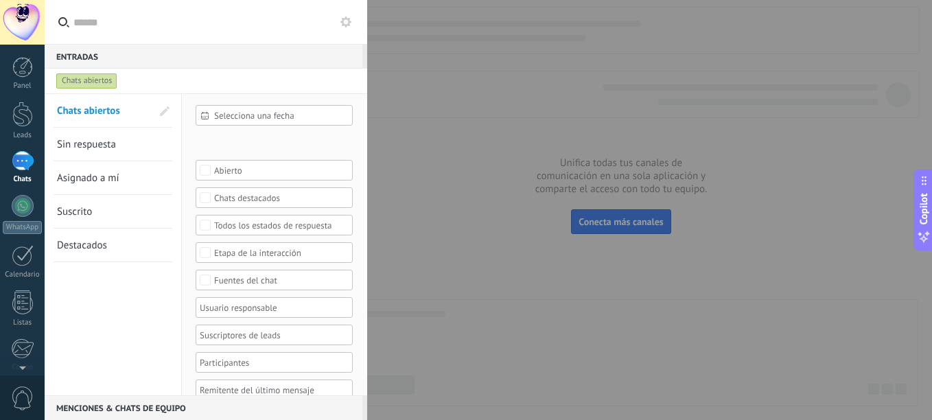
click at [95, 144] on span "Sin respuesta" at bounding box center [86, 144] width 59 height 13
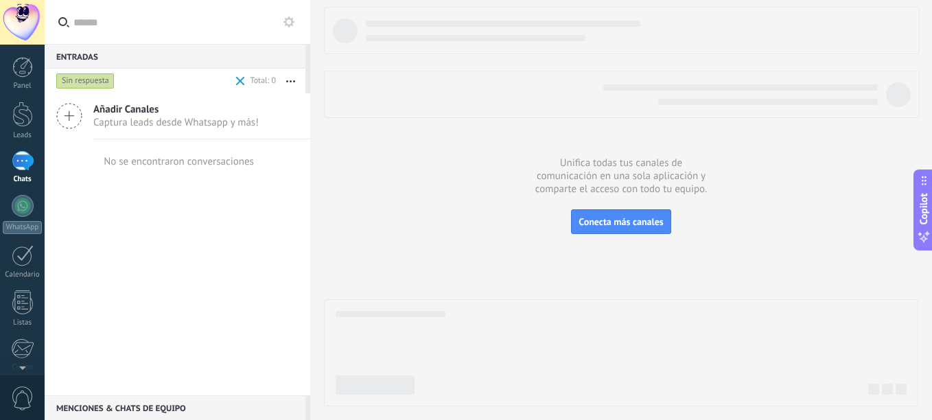
click at [86, 85] on div "Sin respuesta" at bounding box center [85, 81] width 58 height 16
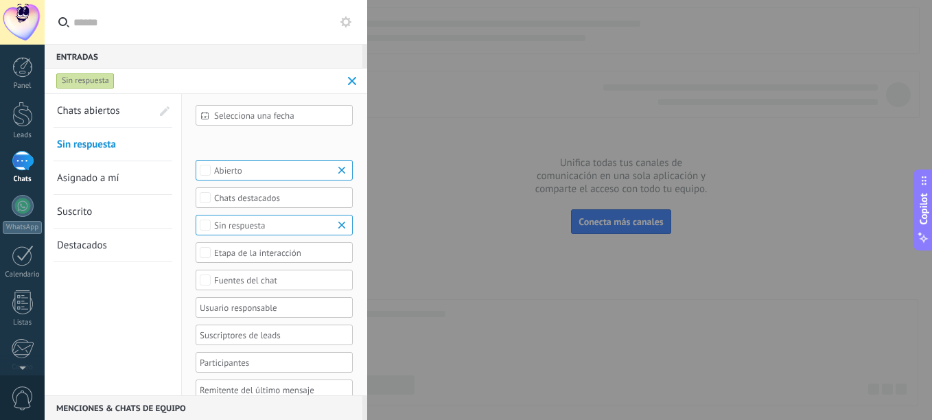
click at [91, 115] on span "Chats abiertos" at bounding box center [88, 110] width 63 height 13
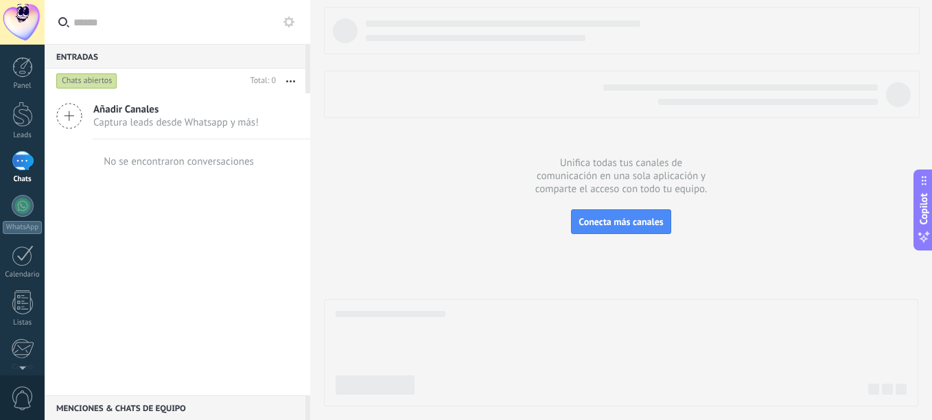
click at [91, 80] on div "Chats abiertos" at bounding box center [86, 81] width 61 height 16
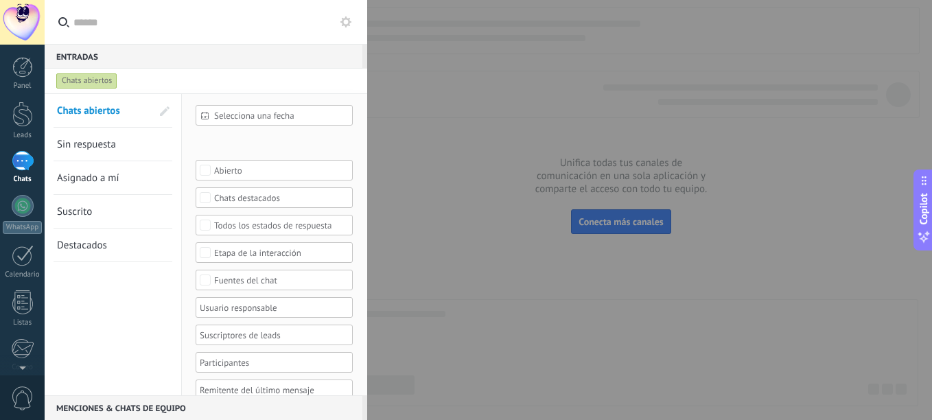
click at [101, 170] on link "Asignado a mí" at bounding box center [104, 177] width 95 height 33
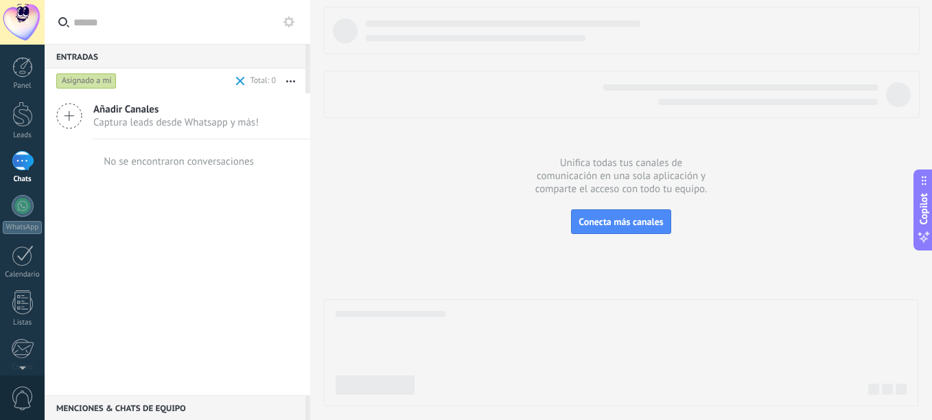
click at [83, 71] on div "Asignado a mí" at bounding box center [143, 81] width 179 height 25
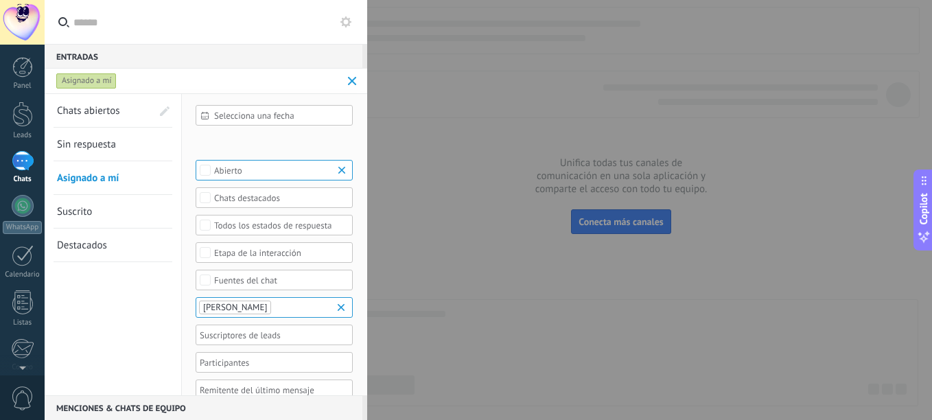
click at [81, 212] on span "Suscrito" at bounding box center [74, 211] width 35 height 13
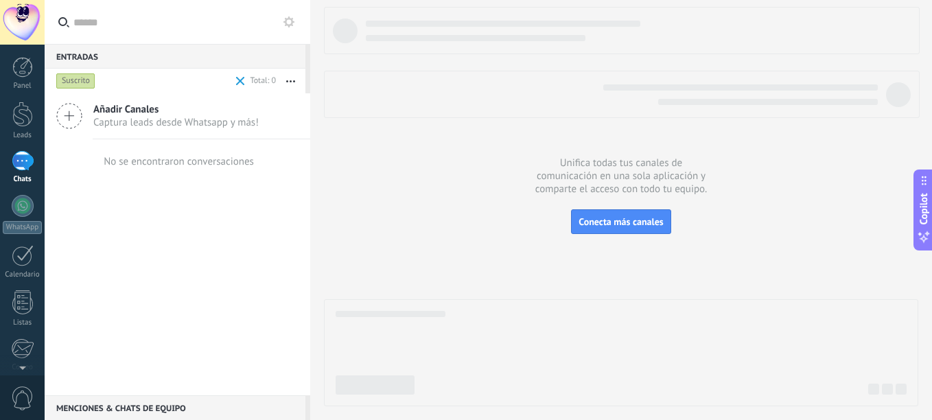
click at [82, 81] on div "Suscrito" at bounding box center [75, 81] width 39 height 16
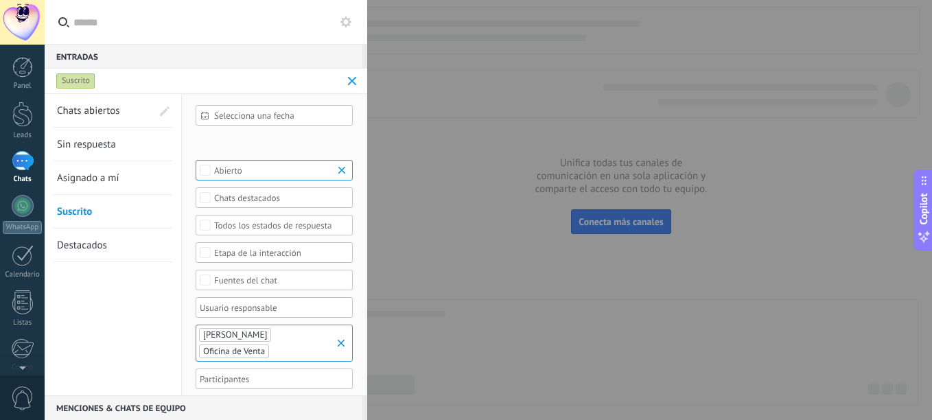
click at [84, 240] on span "Destacados" at bounding box center [82, 245] width 50 height 13
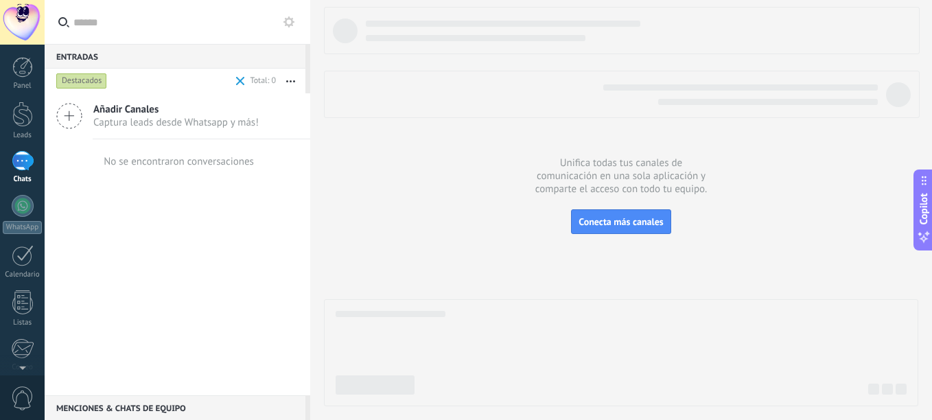
click at [84, 78] on div "Destacados" at bounding box center [81, 81] width 51 height 16
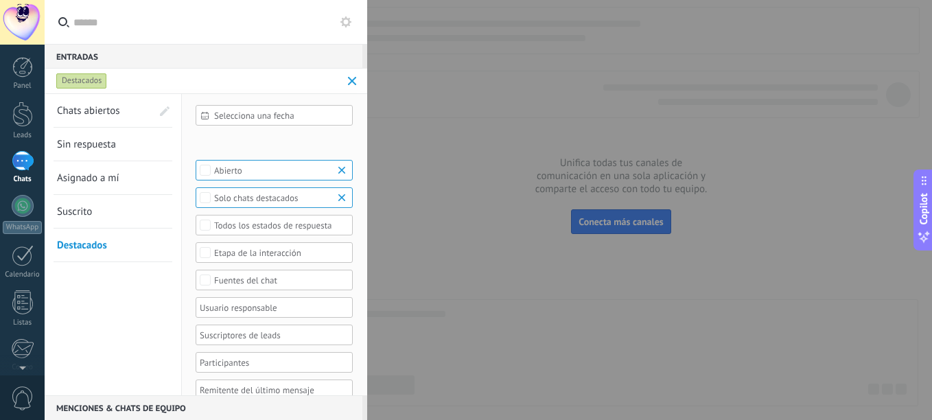
click at [84, 210] on span "Suscrito" at bounding box center [74, 211] width 35 height 13
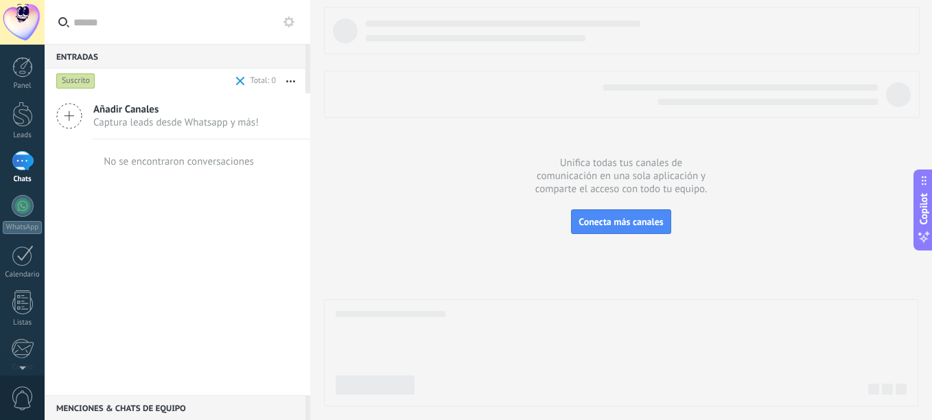
click at [80, 81] on div "Suscrito" at bounding box center [75, 81] width 39 height 16
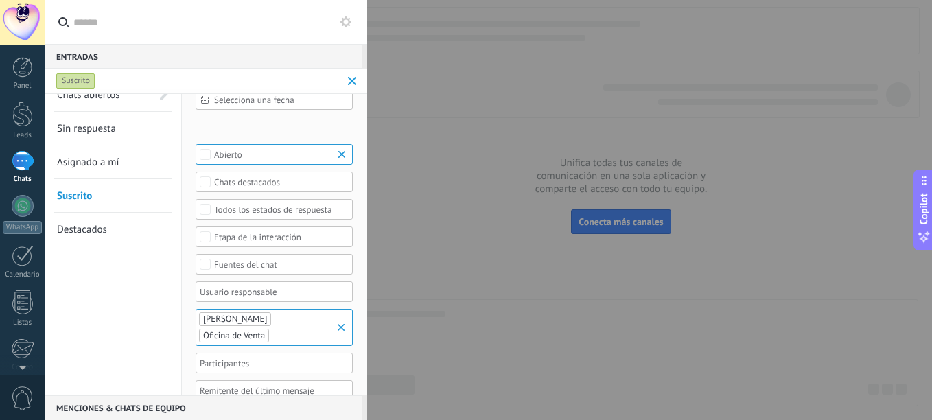
scroll to position [12, 0]
click at [75, 236] on span "Destacados" at bounding box center [82, 233] width 50 height 13
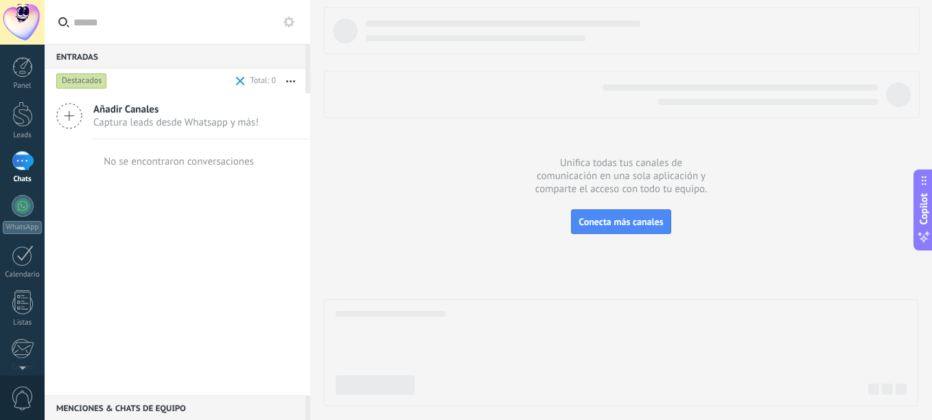
click at [82, 76] on div "Destacados" at bounding box center [81, 81] width 51 height 16
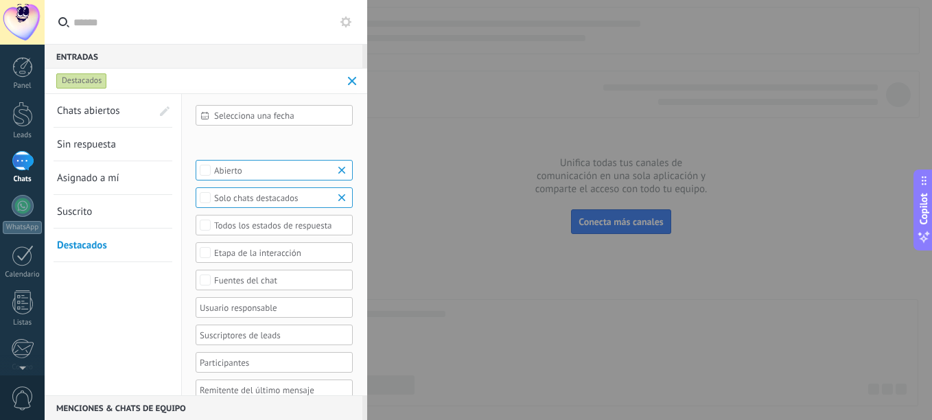
click at [0, 0] on div "Incoming leads Contacto inicial Negociación Debate contractual Discusión de con…" at bounding box center [0, 0] width 0 height 0
click at [96, 113] on div at bounding box center [488, 210] width 887 height 420
click at [89, 101] on link "Chats abiertos" at bounding box center [104, 110] width 95 height 33
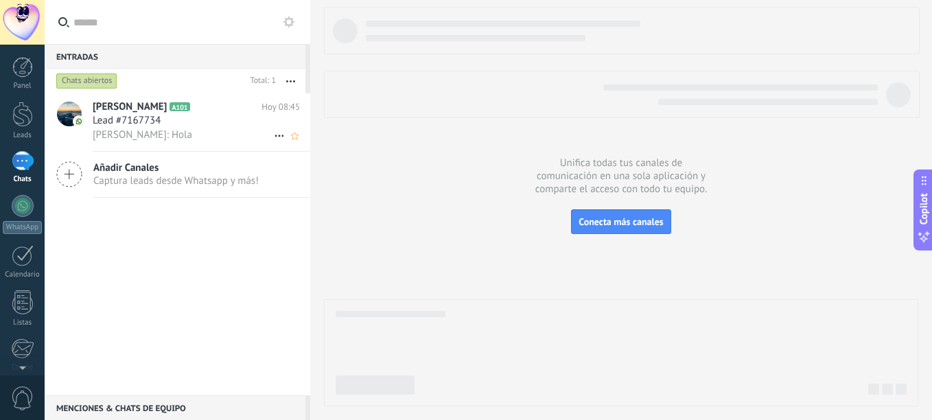
click at [107, 106] on span "[PERSON_NAME]" at bounding box center [130, 107] width 74 height 14
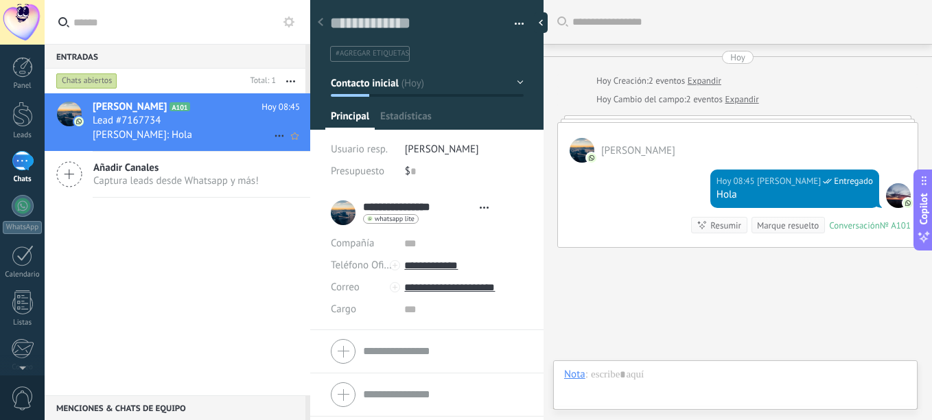
type textarea "**********"
click at [428, 264] on input "**********" at bounding box center [463, 266] width 119 height 22
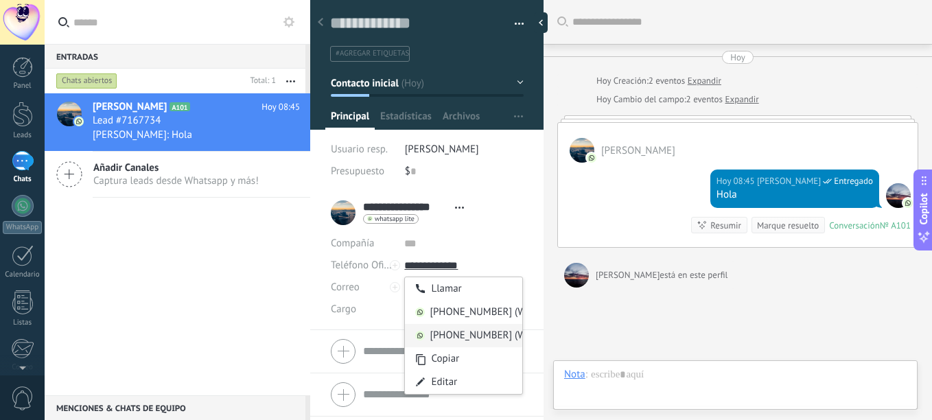
click at [452, 330] on div "[PHONE_NUMBER] (WhatsApp)" at bounding box center [463, 335] width 117 height 23
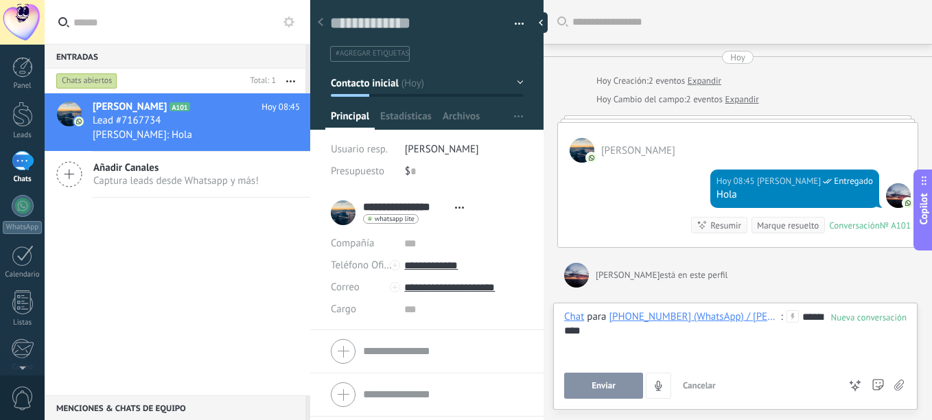
click at [583, 395] on button "Enviar" at bounding box center [603, 386] width 79 height 26
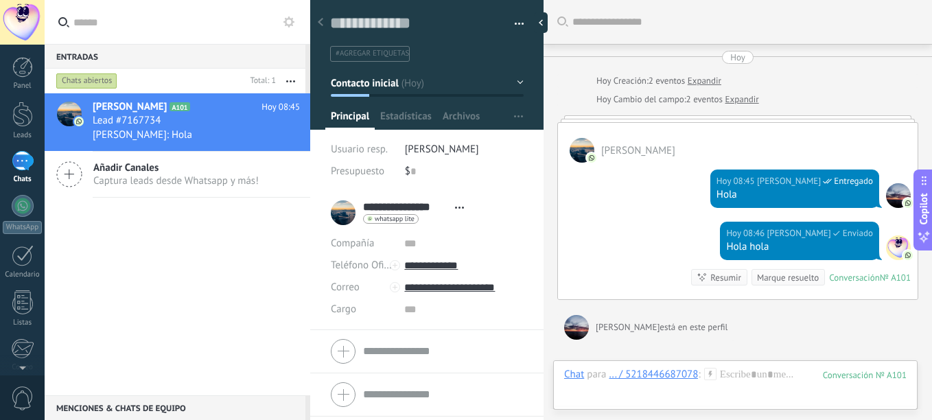
scroll to position [147, 0]
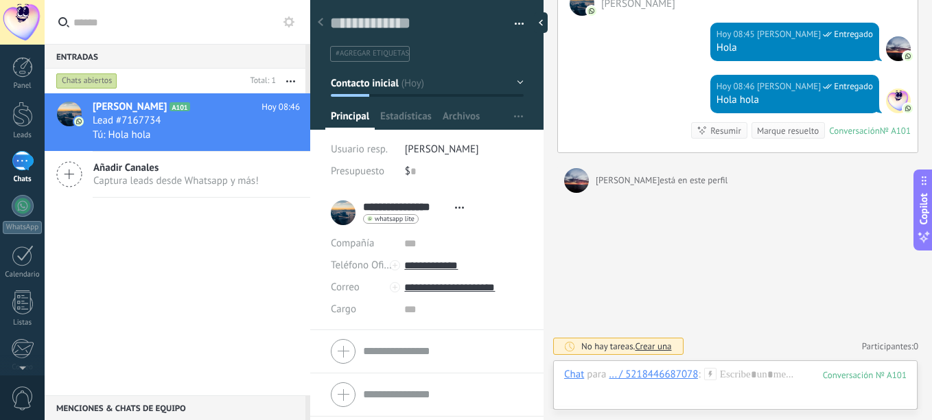
click at [321, 22] on icon at bounding box center [320, 22] width 5 height 8
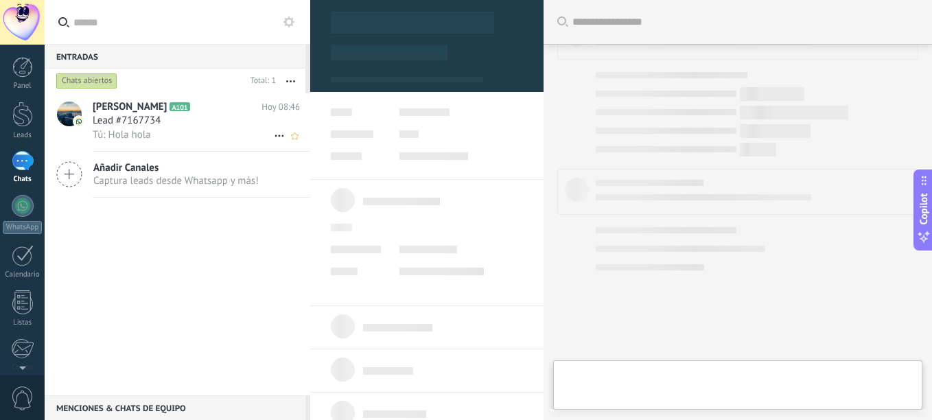
click at [273, 132] on icon at bounding box center [279, 136] width 16 height 16
click at [273, 132] on li "Conversación cerrada" at bounding box center [333, 142] width 130 height 27
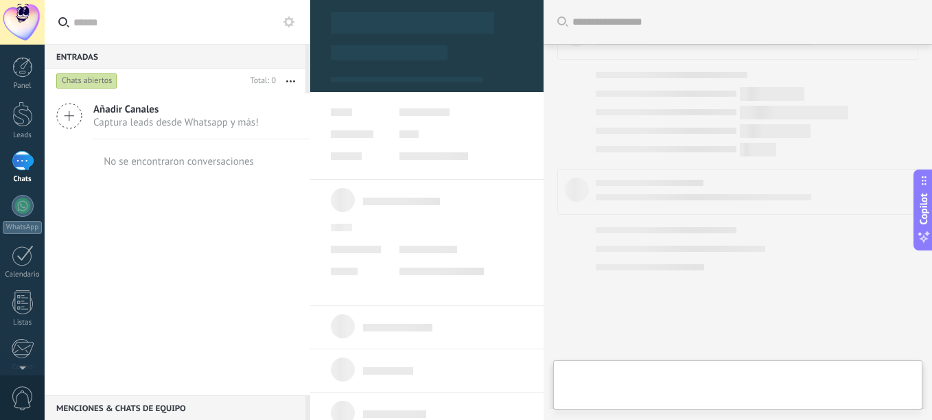
click at [89, 80] on div "Chats abiertos" at bounding box center [86, 81] width 61 height 16
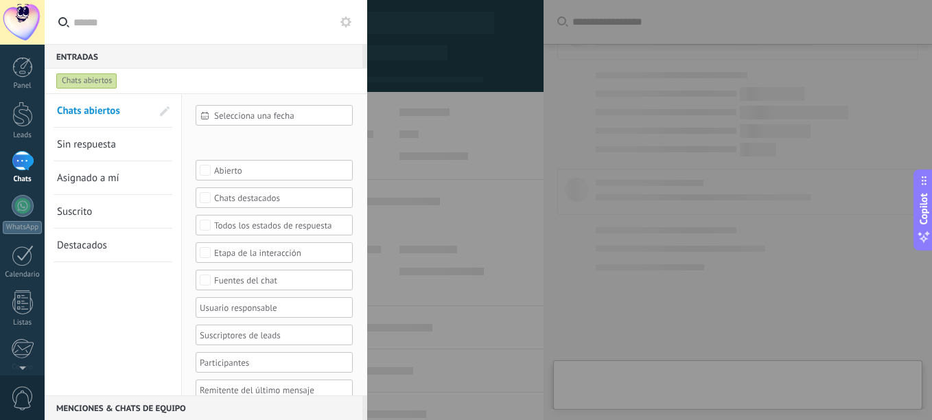
click at [96, 106] on span "Chats abiertos" at bounding box center [88, 110] width 63 height 13
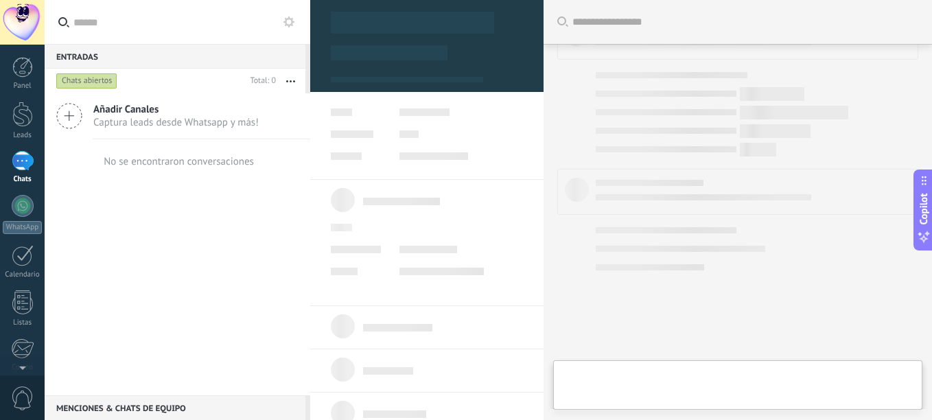
click at [294, 82] on use "button" at bounding box center [290, 81] width 9 height 2
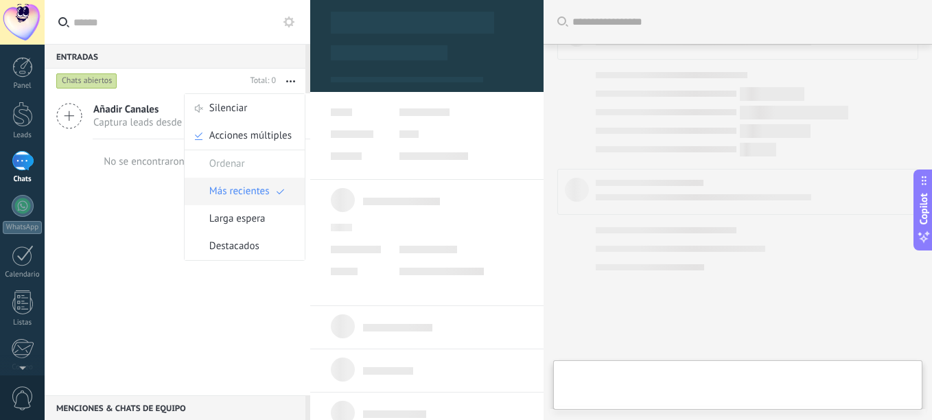
click at [243, 194] on span "Más recientes" at bounding box center [239, 191] width 60 height 27
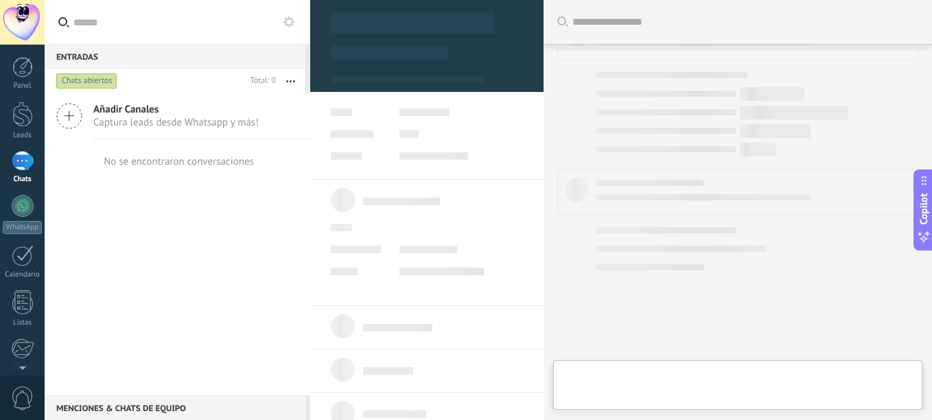
click at [232, 165] on div "No se encontraron conversaciones" at bounding box center [179, 161] width 150 height 13
click at [191, 130] on div "Añadir Canales Captura leads desde Whatsapp y más!" at bounding box center [178, 116] width 266 height 46
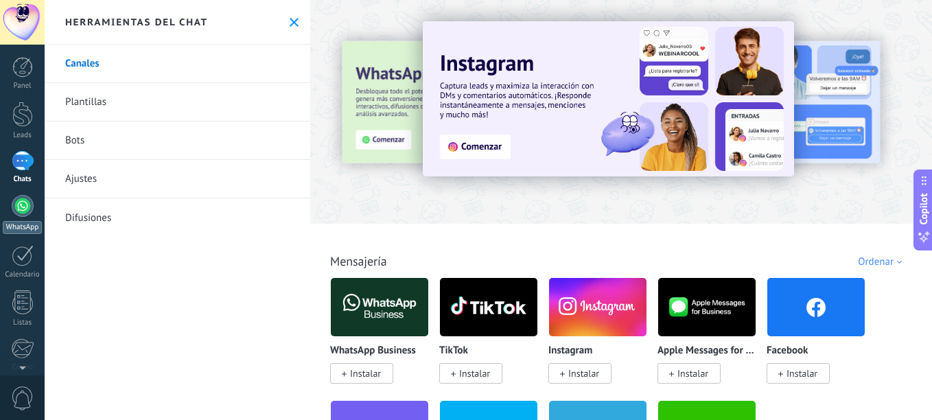
click at [20, 202] on div at bounding box center [23, 206] width 22 height 22
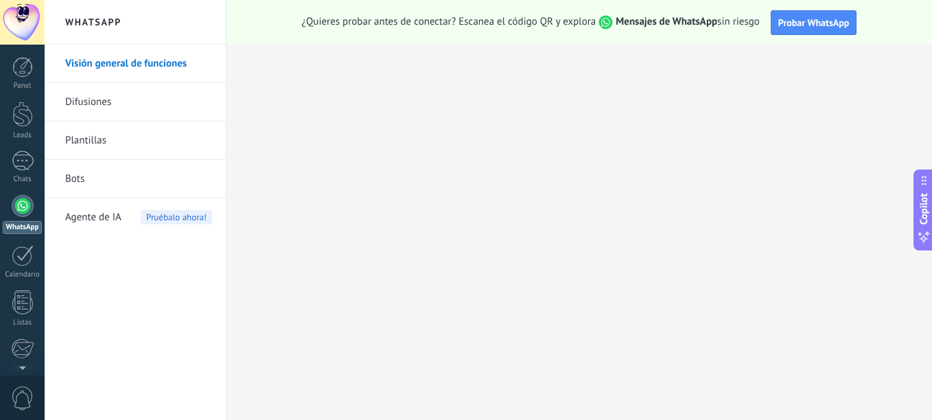
click at [130, 65] on link "Visión general de funciones" at bounding box center [138, 64] width 147 height 38
click at [23, 209] on div at bounding box center [23, 206] width 22 height 22
click at [19, 161] on div at bounding box center [23, 161] width 22 height 20
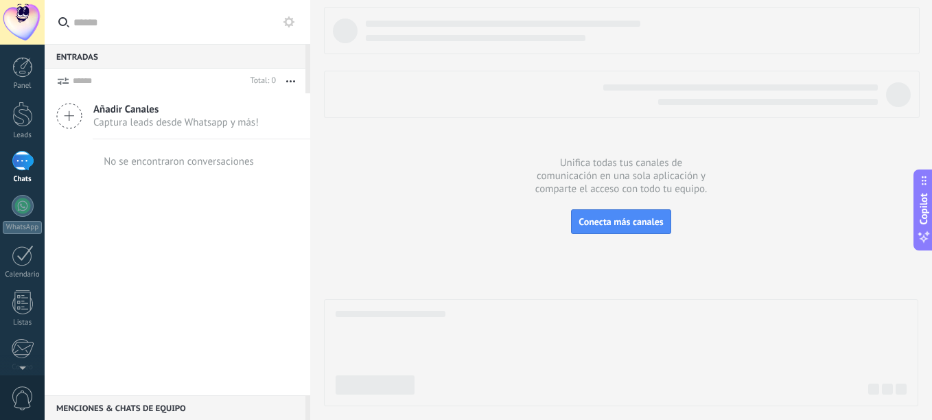
click at [295, 82] on button "button" at bounding box center [291, 81] width 30 height 25
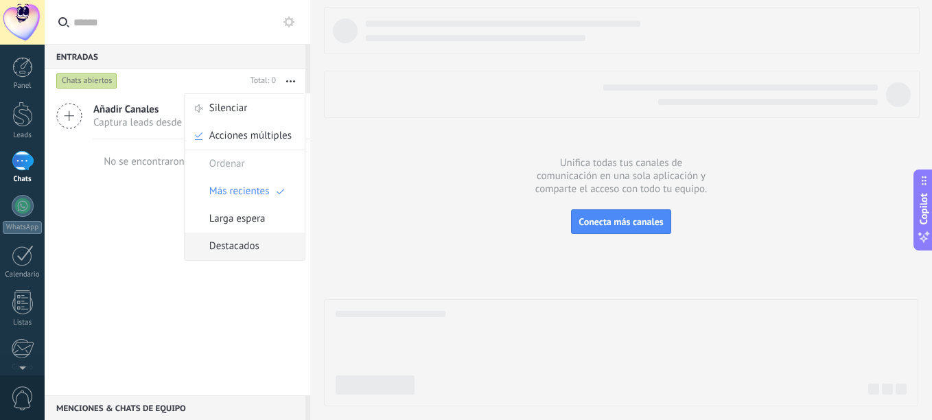
click at [248, 244] on span "Destacados" at bounding box center [234, 246] width 50 height 27
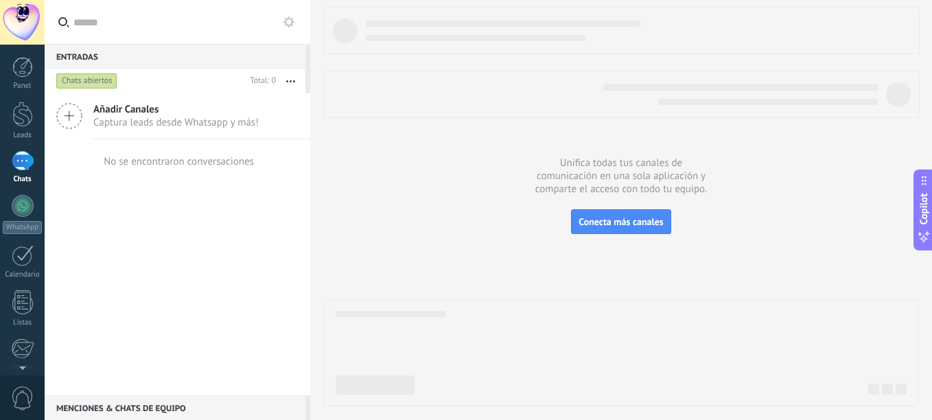
click at [91, 69] on div "Chats abiertos" at bounding box center [149, 81] width 191 height 25
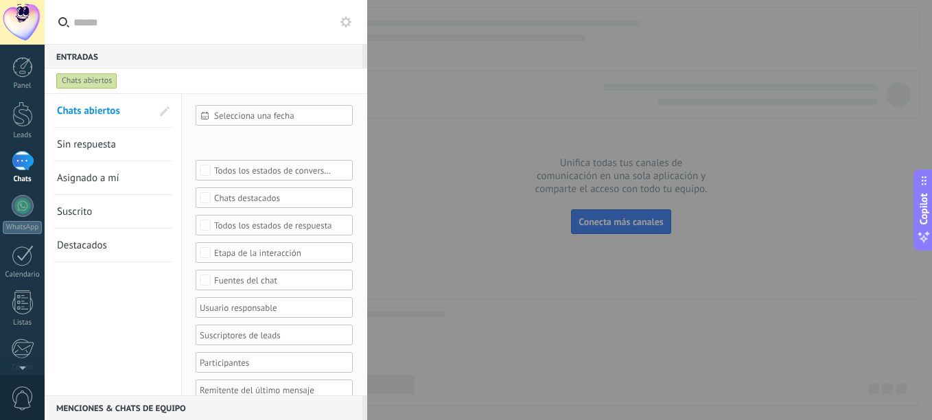
click at [21, 163] on div at bounding box center [23, 161] width 22 height 20
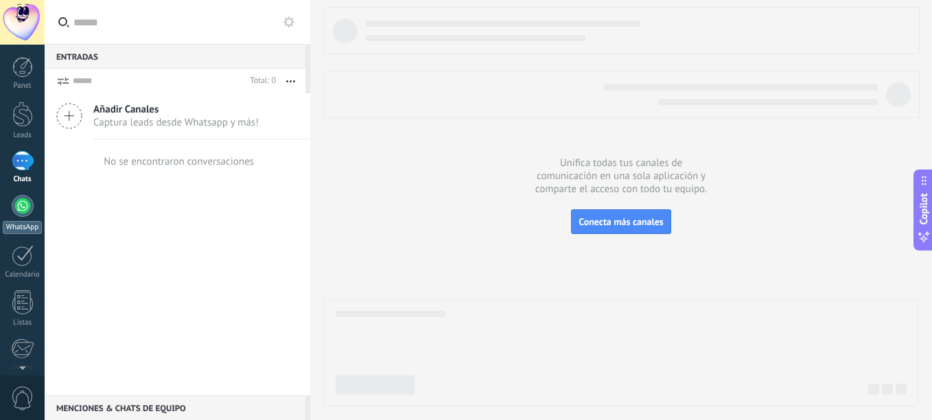
click at [21, 202] on div at bounding box center [23, 206] width 22 height 22
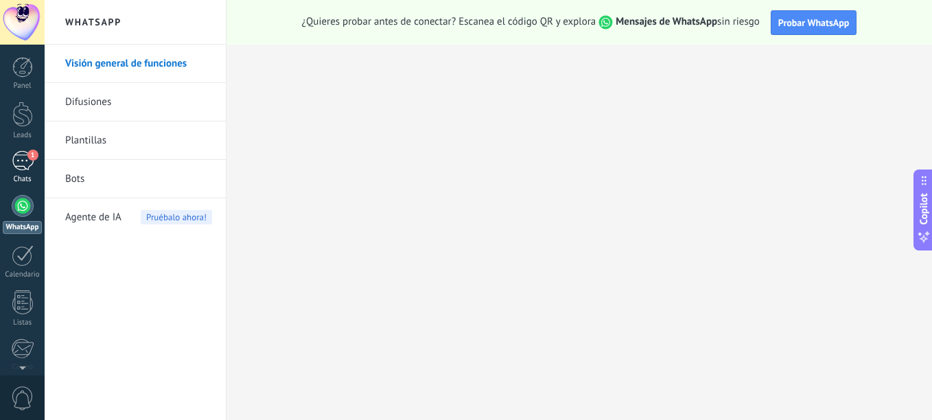
click at [23, 156] on div "1" at bounding box center [23, 161] width 22 height 20
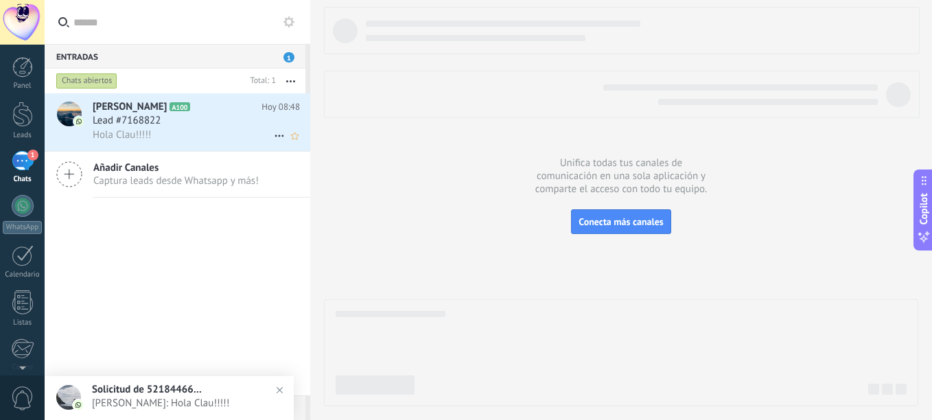
click at [151, 115] on span "Lead #7168822" at bounding box center [127, 121] width 68 height 14
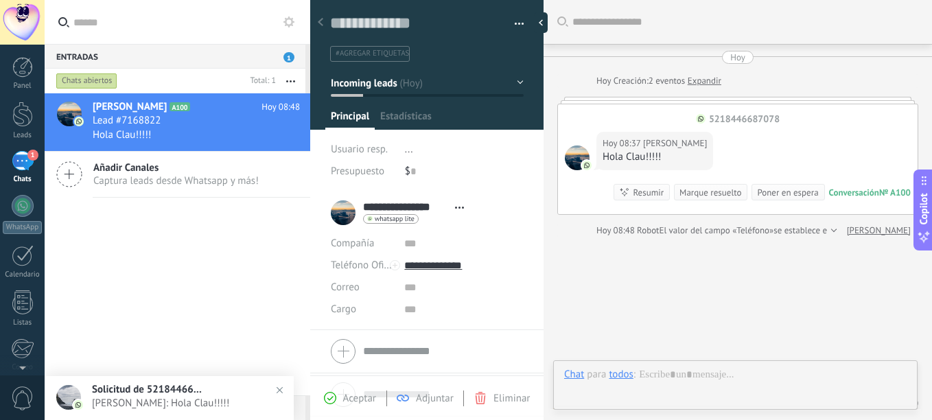
type textarea "**********"
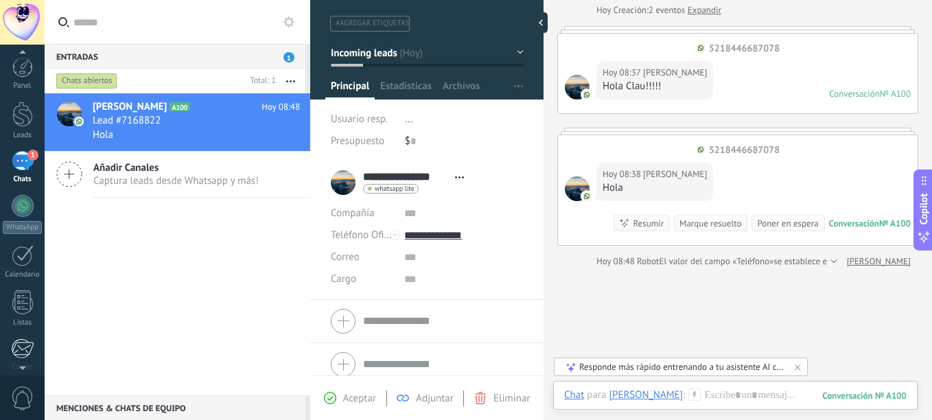
scroll to position [8, 0]
click at [25, 290] on div at bounding box center [22, 294] width 21 height 24
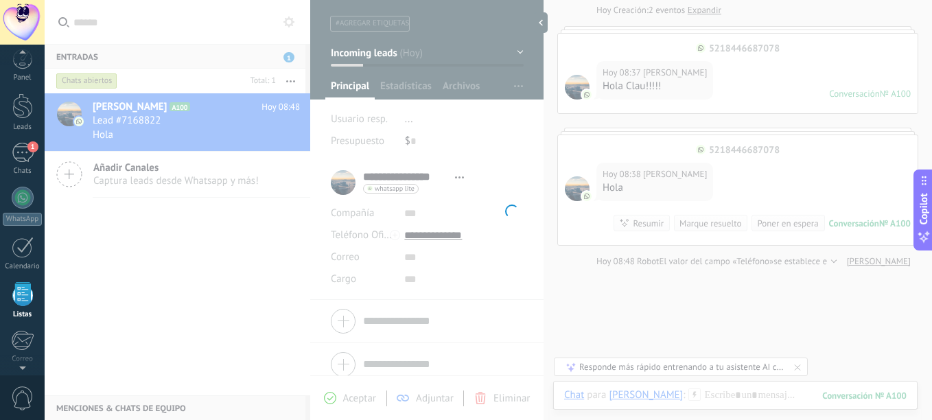
scroll to position [45, 0]
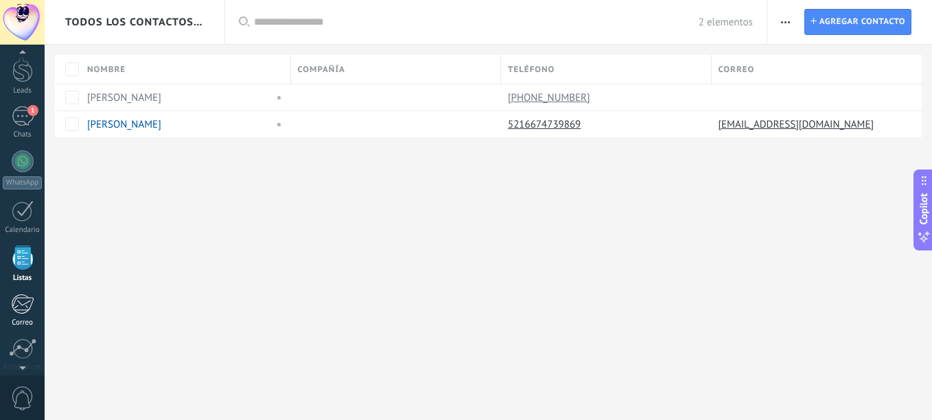
click at [23, 306] on div at bounding box center [22, 304] width 23 height 21
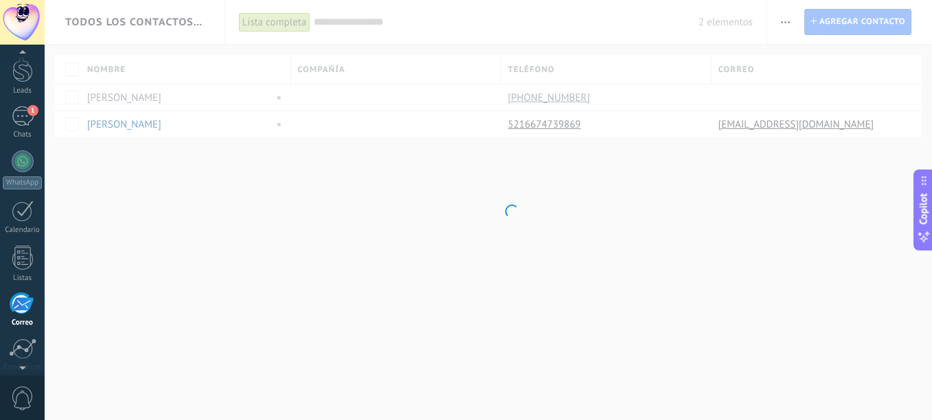
scroll to position [133, 0]
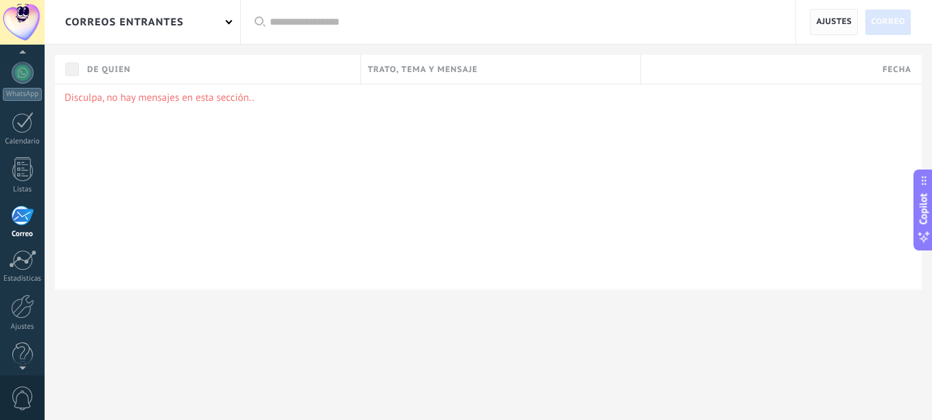
click at [841, 30] on span "Ajustes" at bounding box center [834, 22] width 36 height 25
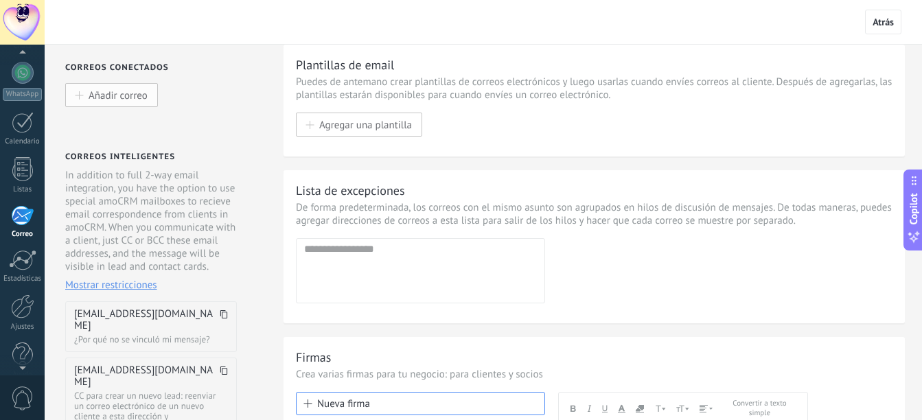
click at [113, 86] on button "Añadir correo" at bounding box center [111, 95] width 93 height 24
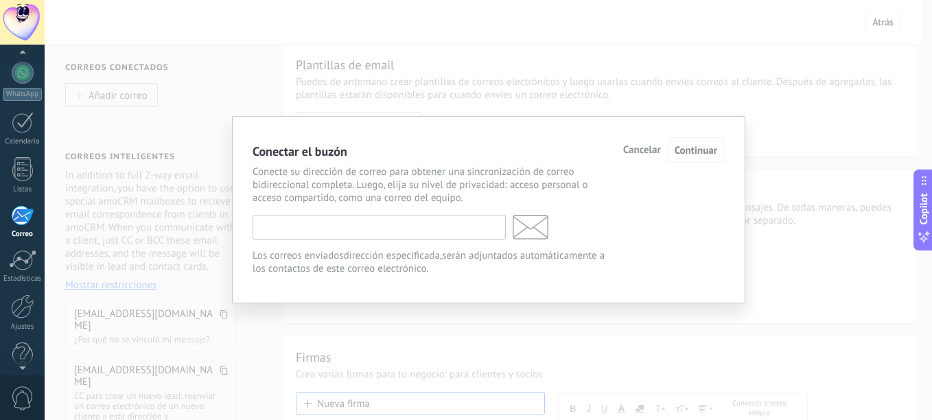
click at [277, 238] on input "text" at bounding box center [379, 227] width 253 height 25
type input "**********"
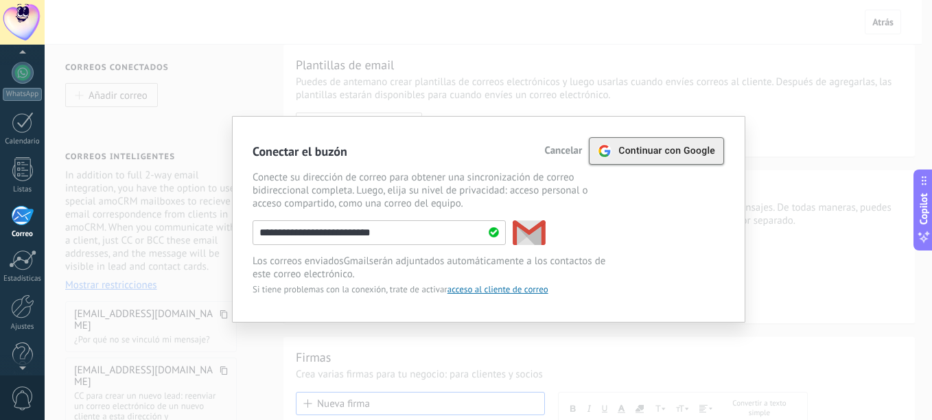
click at [646, 148] on span "Continuar con Google" at bounding box center [666, 150] width 97 height 11
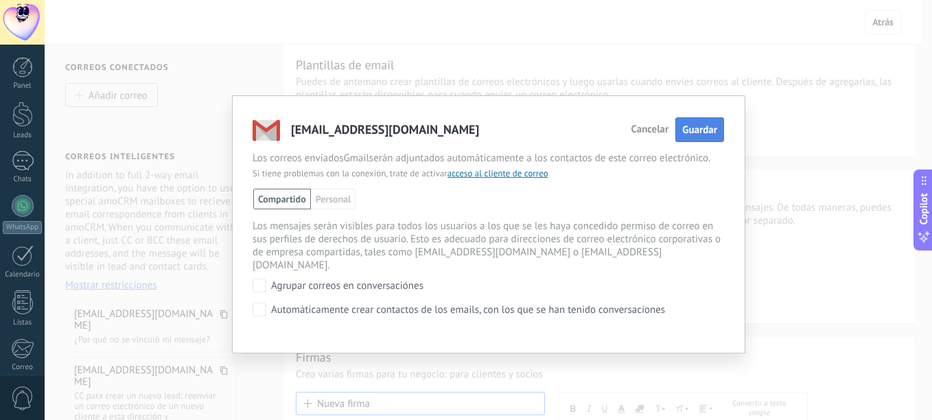
click at [697, 128] on span "Guardar" at bounding box center [699, 130] width 35 height 13
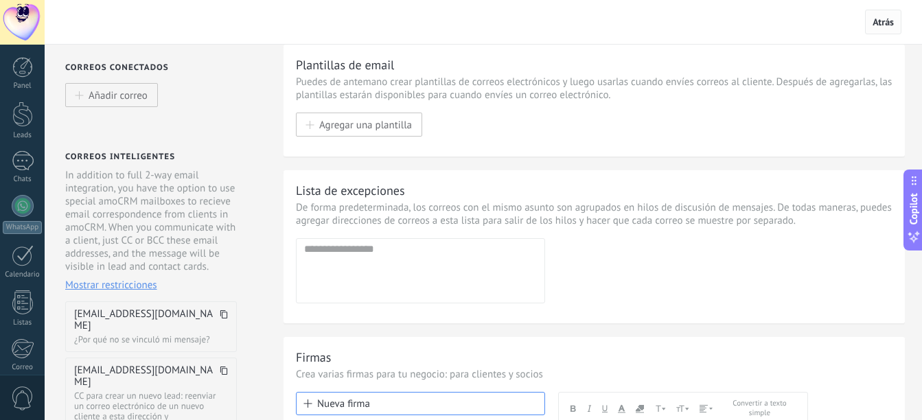
click at [889, 26] on span "Atrás" at bounding box center [882, 22] width 21 height 12
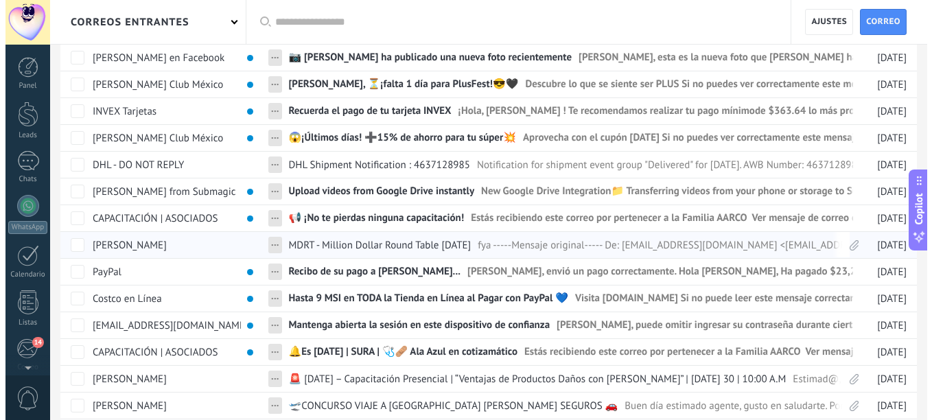
scroll to position [121, 0]
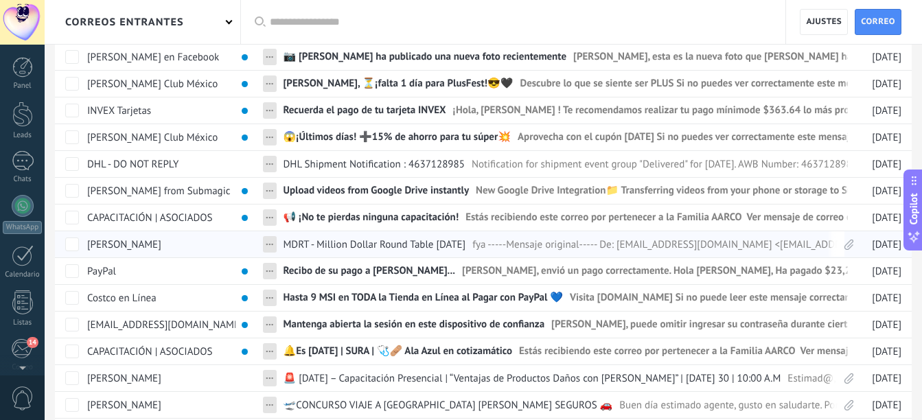
click at [332, 245] on span "MDRT - Million Dollar Round Table Agosto 2025" at bounding box center [374, 244] width 183 height 12
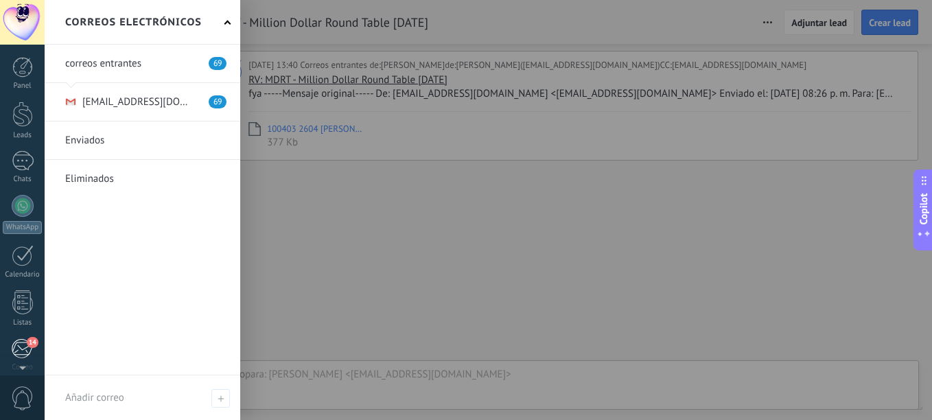
click at [20, 348] on div "14" at bounding box center [22, 348] width 23 height 21
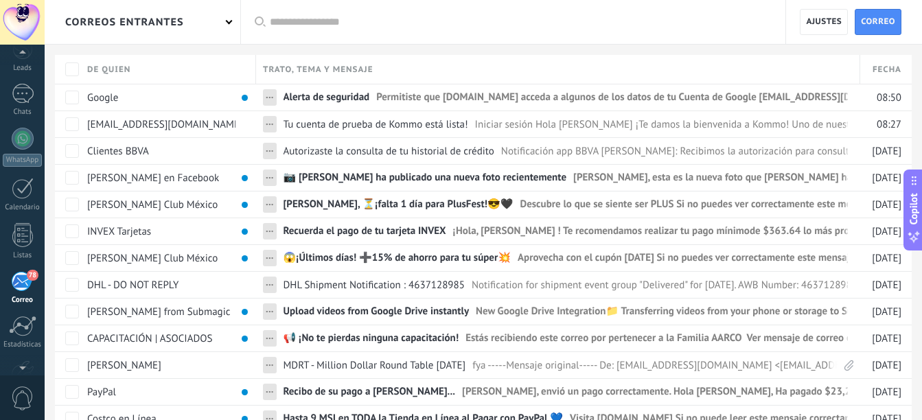
scroll to position [34, 0]
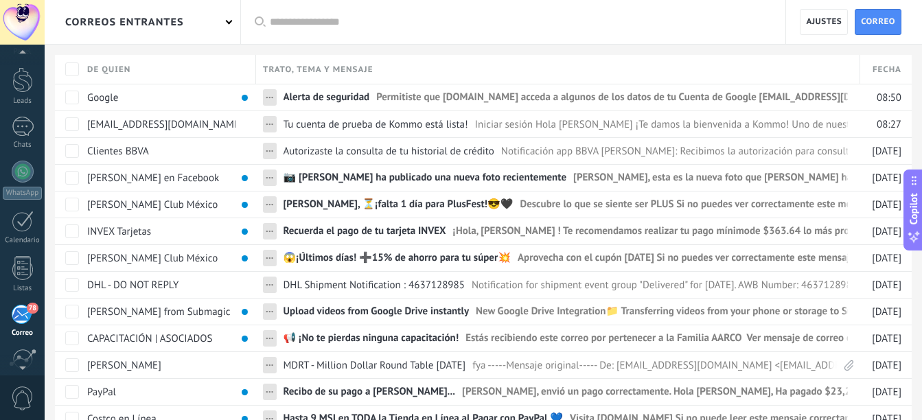
click at [23, 51] on div at bounding box center [22, 55] width 45 height 21
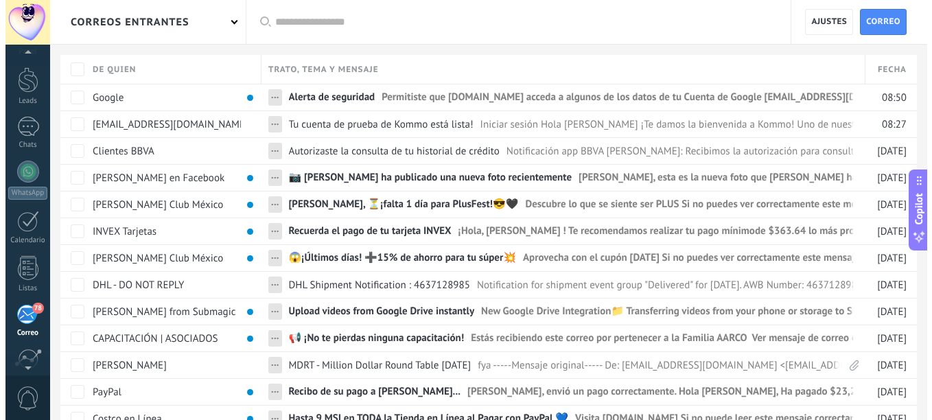
scroll to position [0, 0]
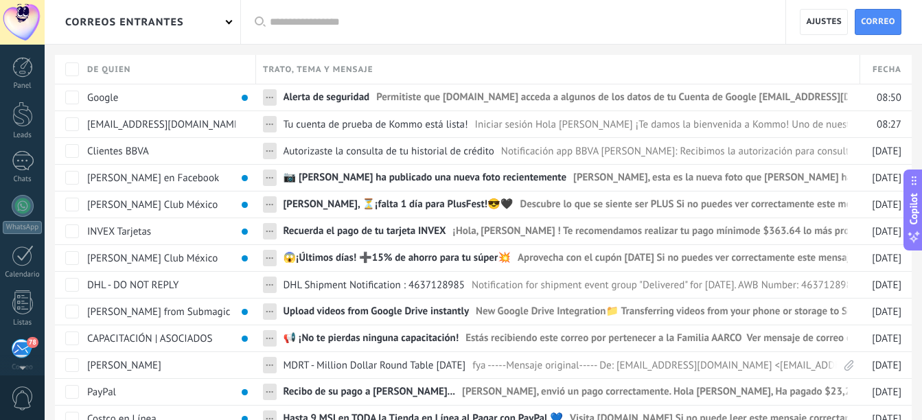
click at [23, 51] on div "Panel Leads Chats WhatsApp Clientes 78" at bounding box center [44, 210] width 89 height 331
click at [21, 81] on link "Panel" at bounding box center [22, 74] width 45 height 34
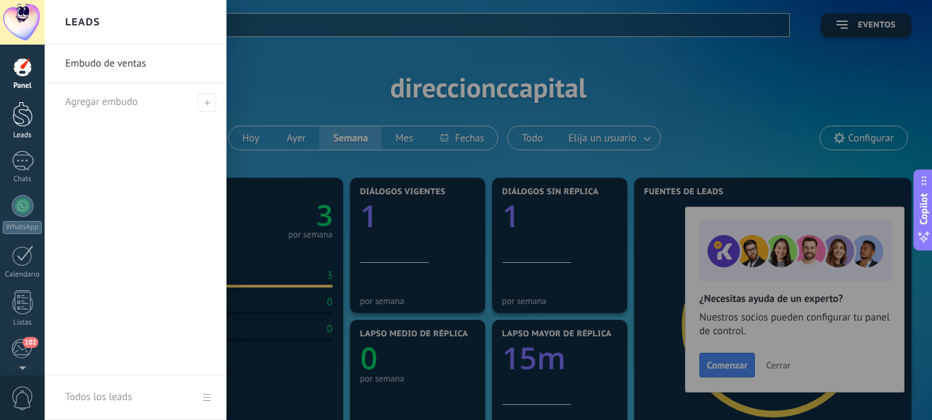
click at [21, 121] on div at bounding box center [22, 114] width 21 height 25
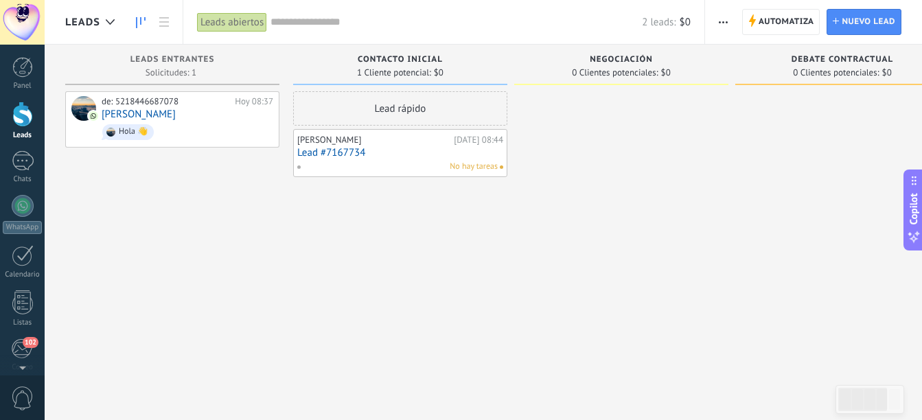
click at [336, 153] on link "Lead #7167734" at bounding box center [400, 153] width 206 height 12
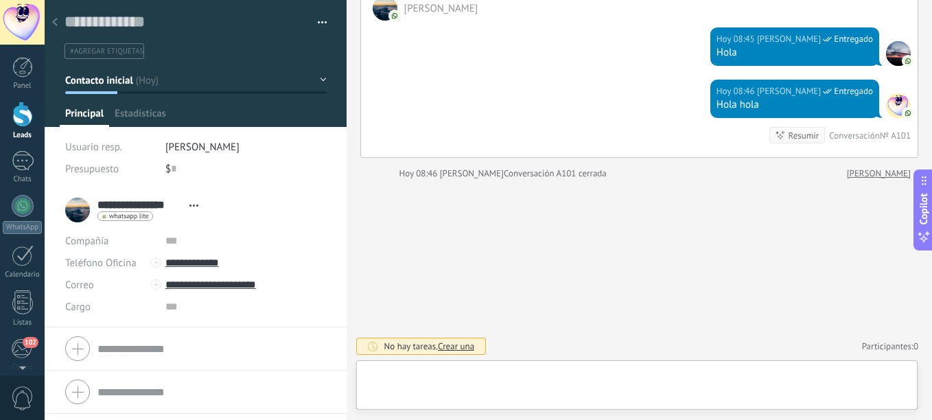
scroll to position [21, 0]
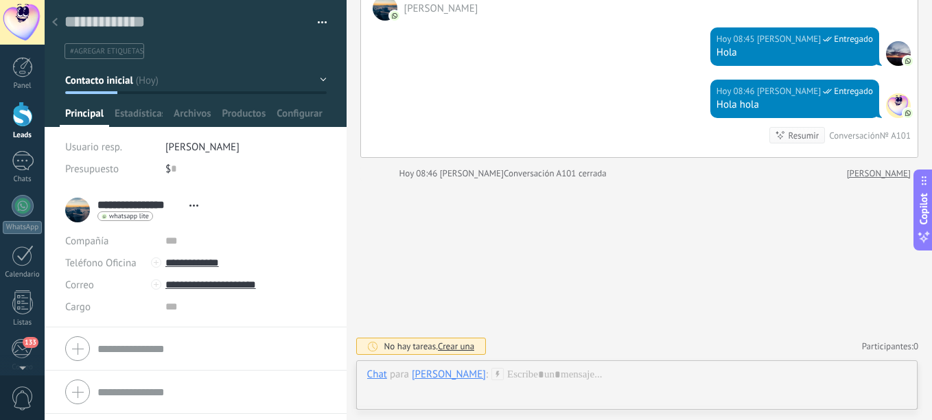
click at [54, 23] on use at bounding box center [54, 22] width 5 height 8
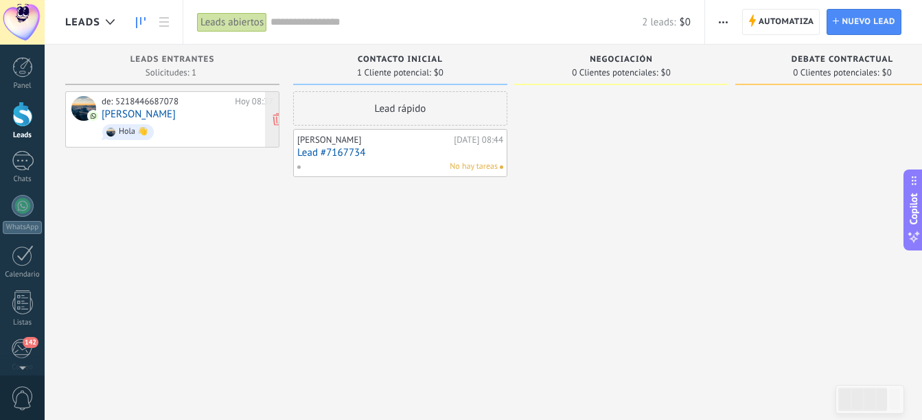
click at [125, 115] on link "[PERSON_NAME]" at bounding box center [139, 114] width 74 height 12
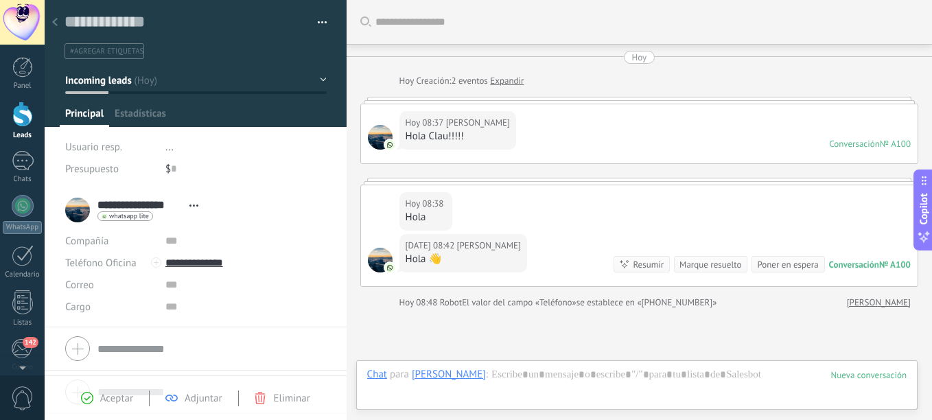
scroll to position [129, 0]
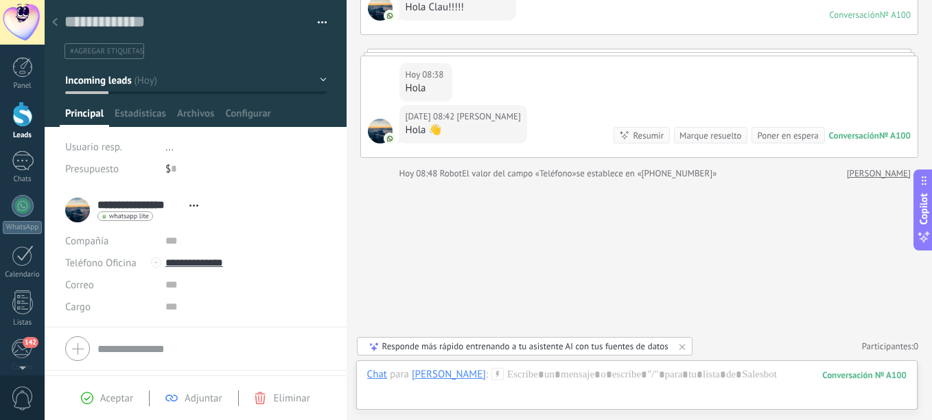
click at [55, 19] on icon at bounding box center [54, 22] width 5 height 8
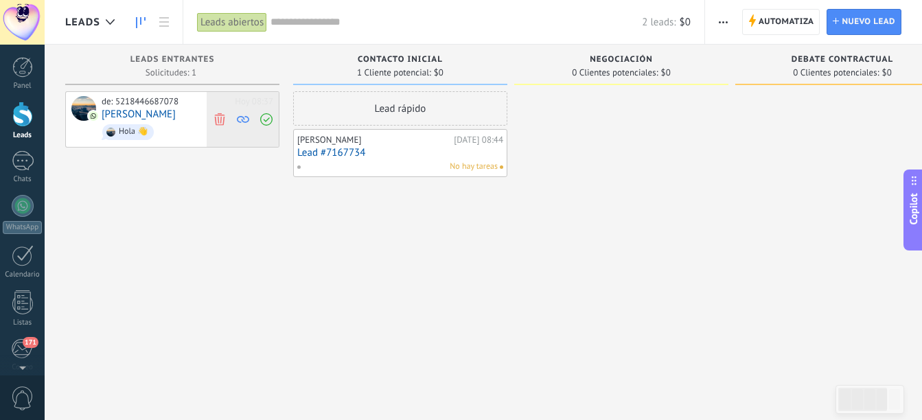
click at [221, 116] on icon at bounding box center [219, 119] width 12 height 12
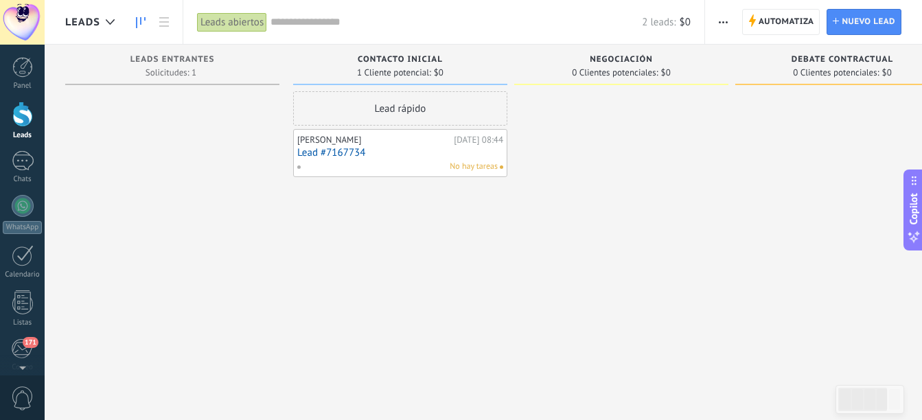
click at [484, 154] on link "Lead #7167734" at bounding box center [400, 153] width 206 height 12
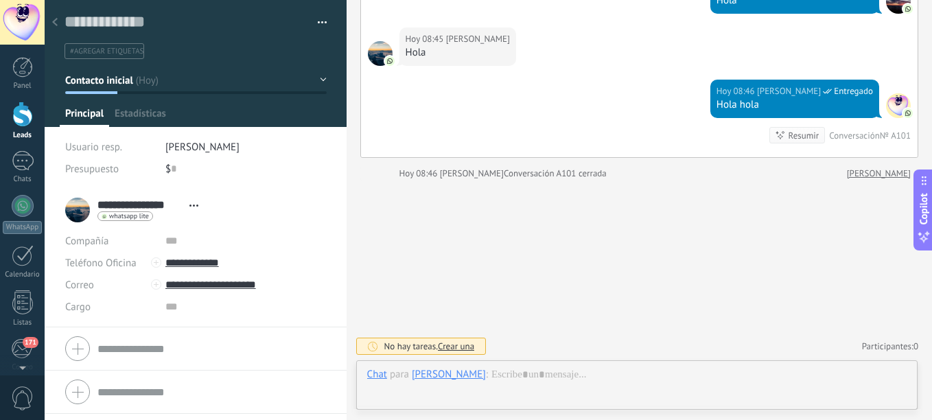
scroll to position [21, 0]
click at [25, 110] on div at bounding box center [22, 114] width 21 height 25
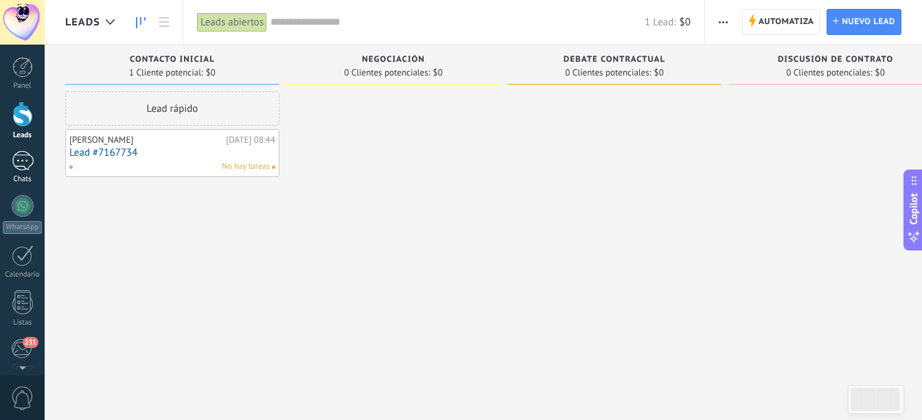
click at [26, 160] on div at bounding box center [23, 161] width 22 height 20
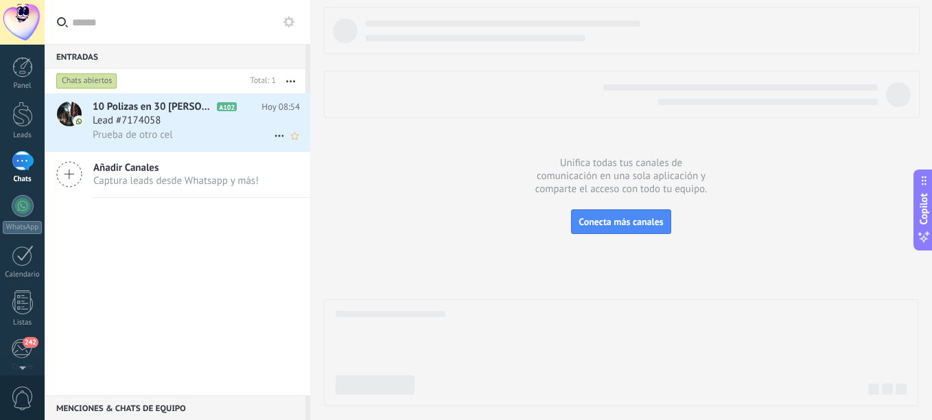
click at [137, 107] on span "10 Polizas en 30 Días Antonio Mozuelos" at bounding box center [153, 107] width 121 height 14
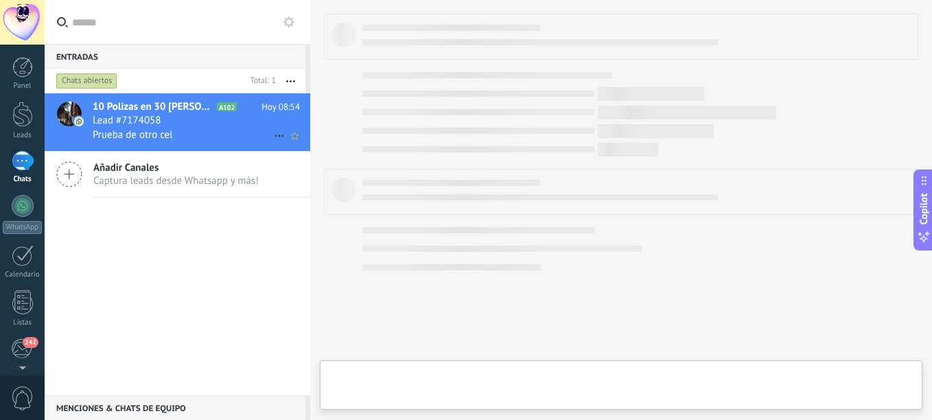
type textarea "**********"
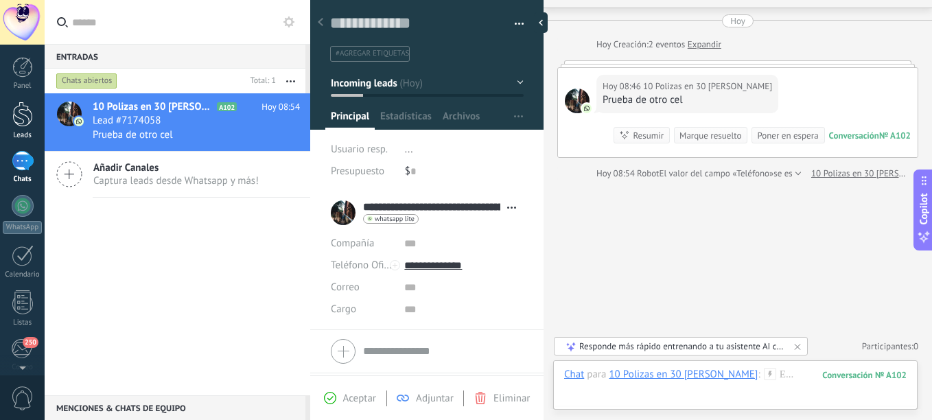
click at [22, 109] on div at bounding box center [22, 114] width 21 height 25
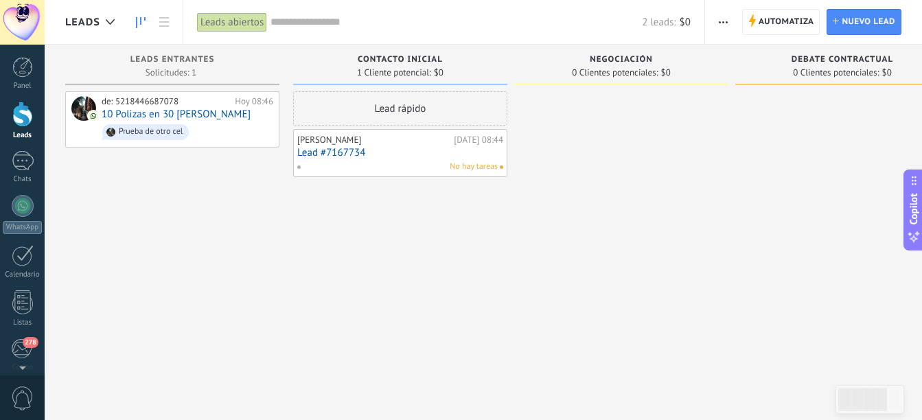
click at [300, 167] on span at bounding box center [303, 167] width 15 height 12
click at [353, 150] on div at bounding box center [400, 153] width 214 height 48
click at [371, 219] on div "Lead rápido Antonio Mozuelos Hoy 08:44 Lead #7167734 No hay tareas" at bounding box center [400, 211] width 214 height 241
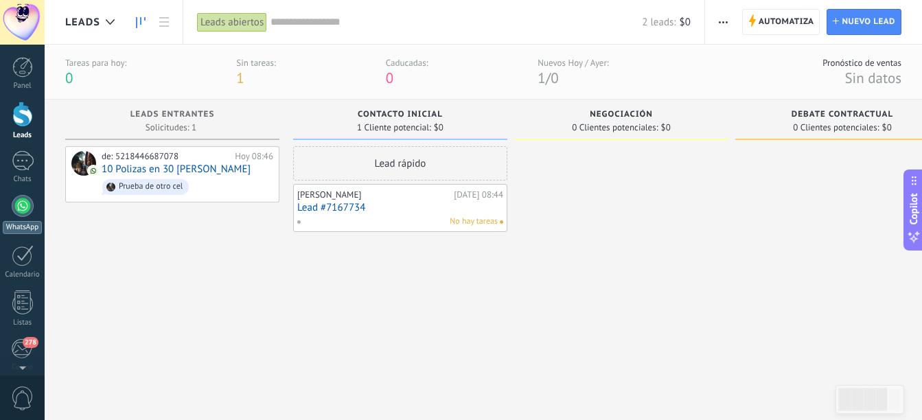
click at [22, 205] on div at bounding box center [23, 206] width 22 height 22
